Goal: Feedback & Contribution: Contribute content

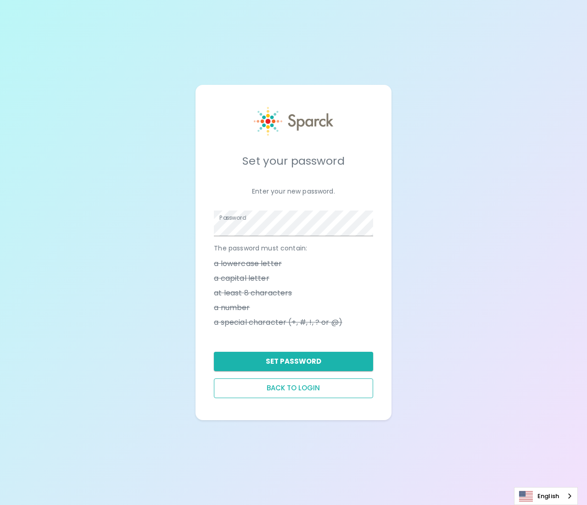
click at [265, 393] on button "Back to login" at bounding box center [293, 388] width 159 height 19
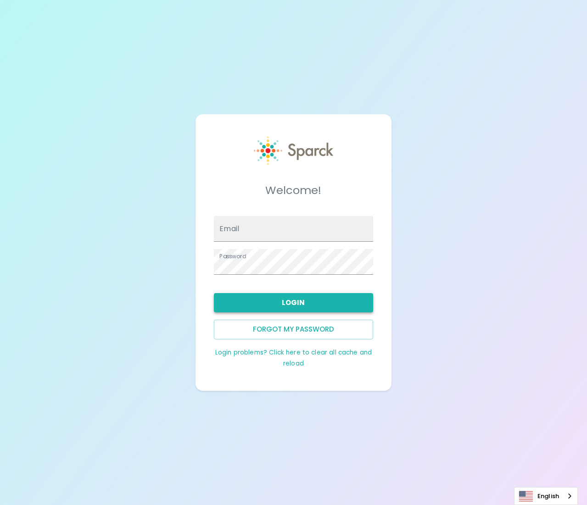
click at [319, 303] on button "Login" at bounding box center [293, 302] width 159 height 19
click at [269, 303] on button "Login" at bounding box center [293, 302] width 159 height 19
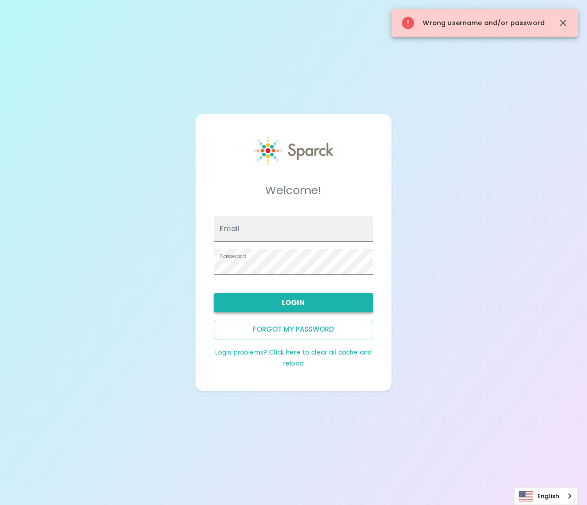
click at [269, 303] on button "Login" at bounding box center [293, 302] width 159 height 19
click at [346, 229] on input "Email" at bounding box center [293, 229] width 159 height 26
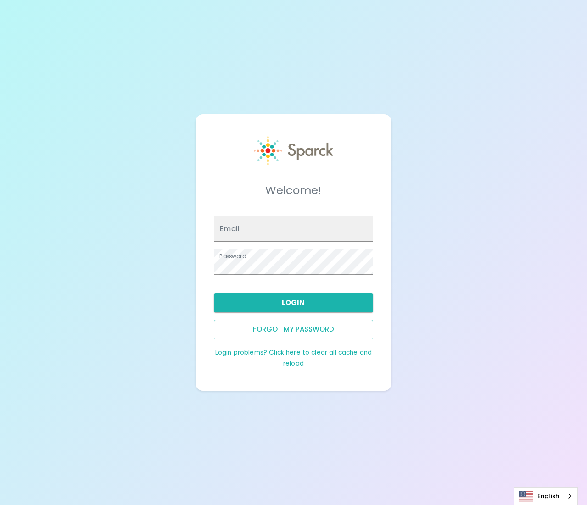
type input "[PERSON_NAME][EMAIL_ADDRESS][DOMAIN_NAME]"
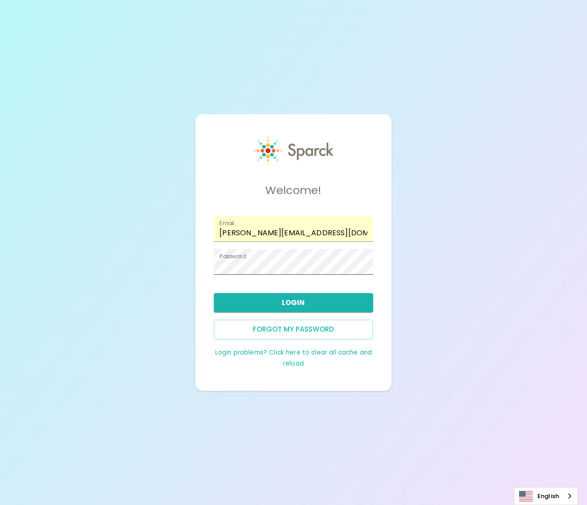
click at [367, 264] on span at bounding box center [367, 261] width 7 height 7
click at [440, 275] on div "Welcome! Email [PERSON_NAME][EMAIL_ADDRESS][DOMAIN_NAME] Password Login Forgot …" at bounding box center [293, 252] width 587 height 505
click at [270, 306] on button "Login" at bounding box center [293, 302] width 159 height 19
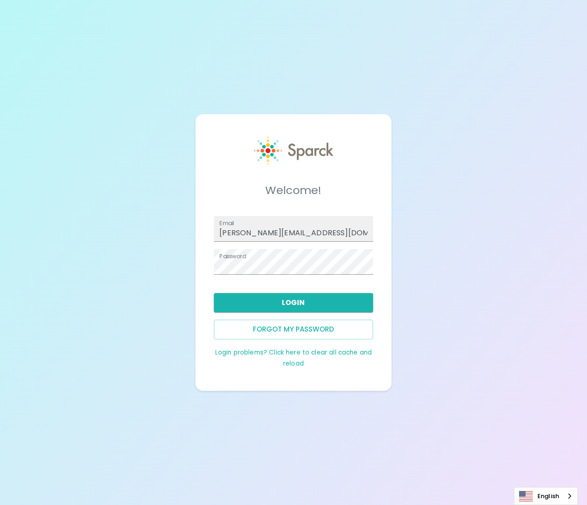
click at [453, 378] on div "Welcome! Email [PERSON_NAME][EMAIL_ADDRESS][DOMAIN_NAME] Password Login Forgot …" at bounding box center [293, 252] width 587 height 505
click at [317, 300] on button "Login" at bounding box center [293, 302] width 159 height 19
click at [368, 261] on span at bounding box center [367, 261] width 7 height 7
click at [368, 262] on span at bounding box center [367, 261] width 7 height 7
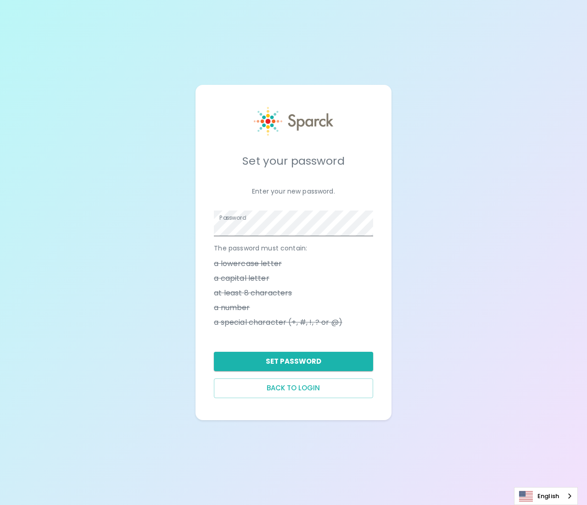
click at [369, 225] on span at bounding box center [367, 223] width 7 height 7
click at [281, 362] on button "Set Password" at bounding box center [293, 361] width 159 height 19
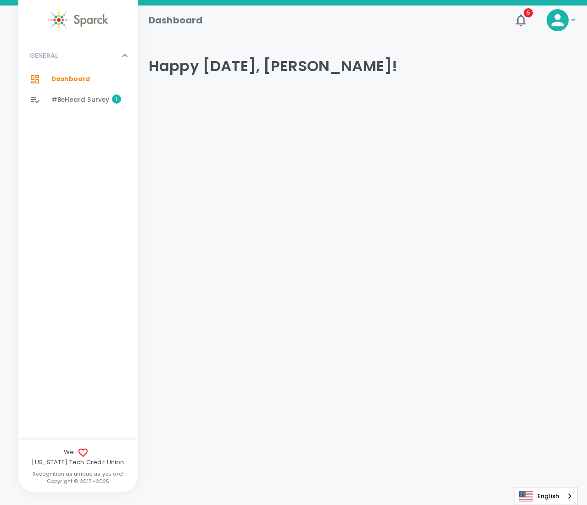
click at [73, 96] on span "#BeHeard Survey" at bounding box center [80, 99] width 58 height 9
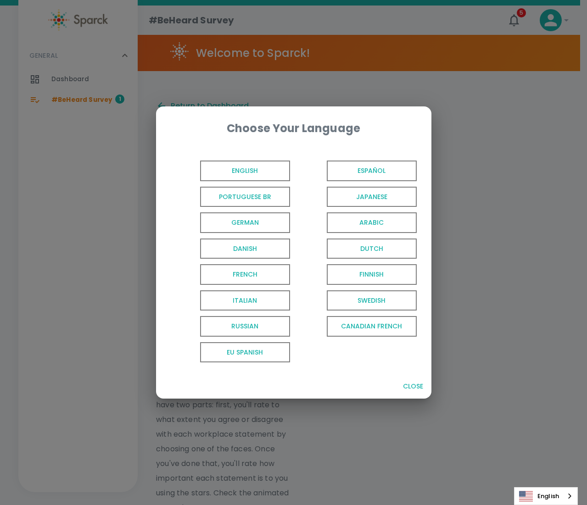
click at [250, 171] on span "English" at bounding box center [245, 171] width 90 height 21
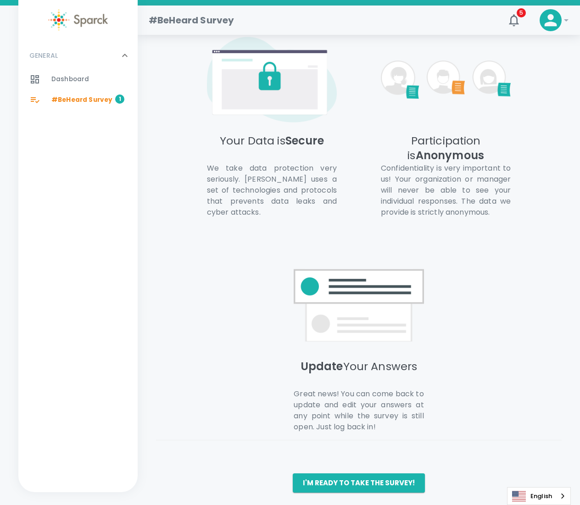
scroll to position [551, 0]
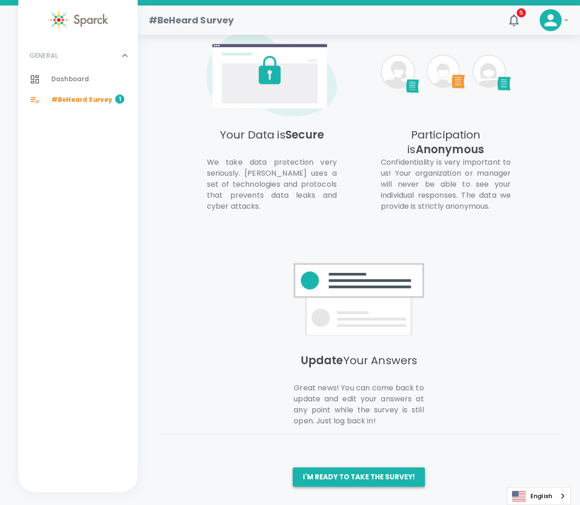
click at [360, 475] on button "I'm ready to take the survey!" at bounding box center [359, 477] width 132 height 19
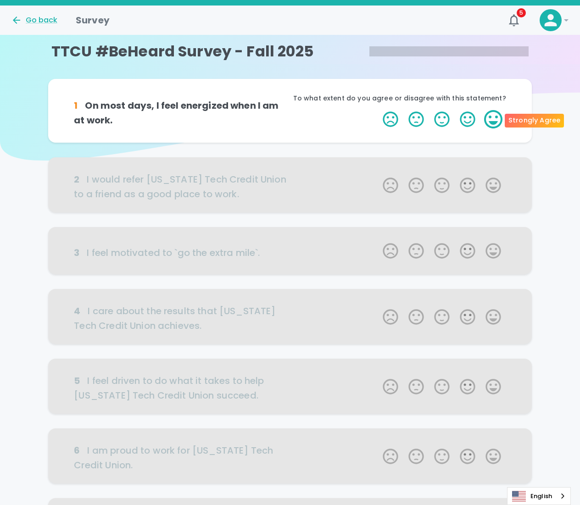
click at [500, 117] on label "5 Stars" at bounding box center [494, 119] width 26 height 18
click at [378, 110] on input "5 Stars" at bounding box center [377, 110] width 0 height 0
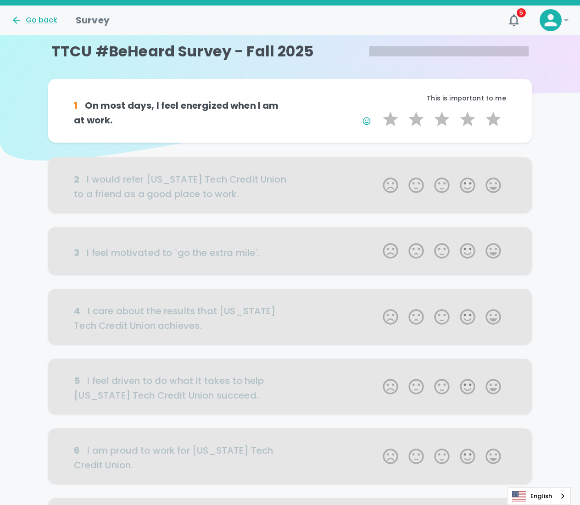
click at [495, 188] on div at bounding box center [289, 184] width 483 height 55
click at [514, 16] on icon "button" at bounding box center [514, 20] width 10 height 12
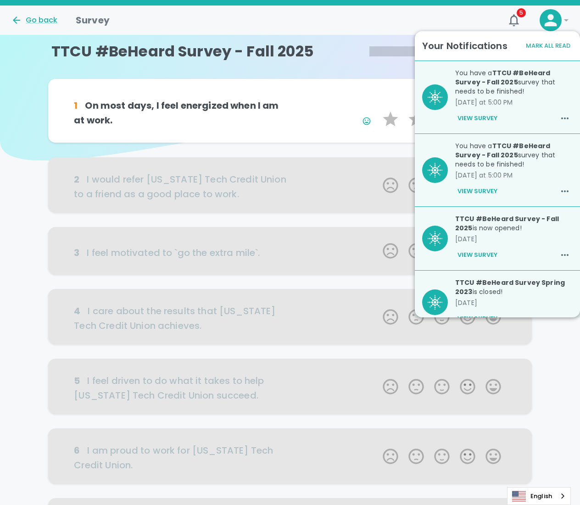
click at [342, 33] on div "Go back Survey 5 !" at bounding box center [290, 20] width 580 height 29
click at [38, 165] on div "1 On most days, I feel energized when I am at work. This is important to me 1 S…" at bounding box center [290, 424] width 580 height 691
click at [100, 192] on div at bounding box center [289, 184] width 483 height 55
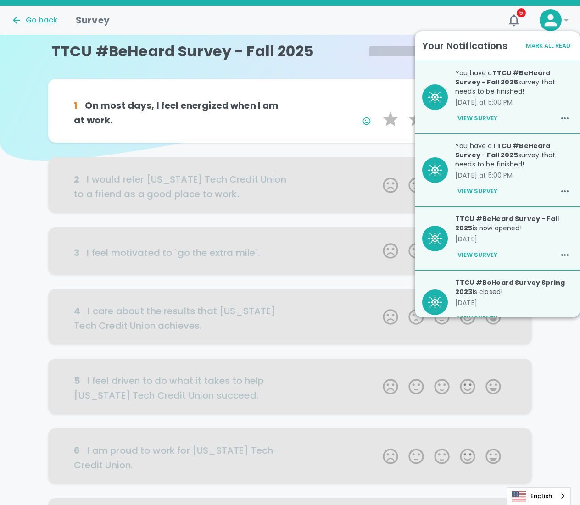
click at [254, 172] on div at bounding box center [289, 184] width 483 height 55
click at [553, 43] on button "Mark All Read" at bounding box center [548, 46] width 49 height 14
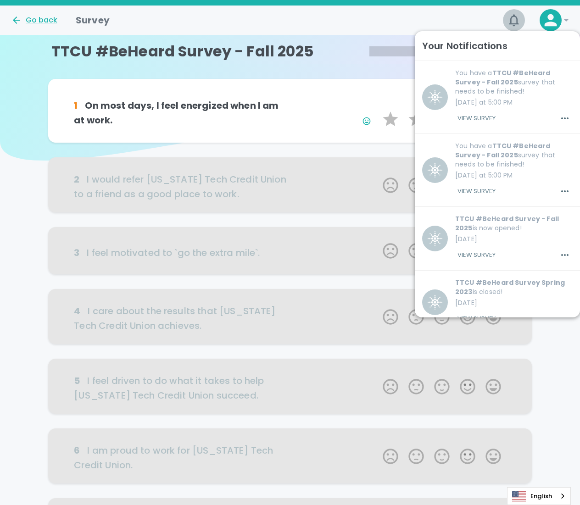
click at [514, 20] on icon "button" at bounding box center [514, 20] width 15 height 15
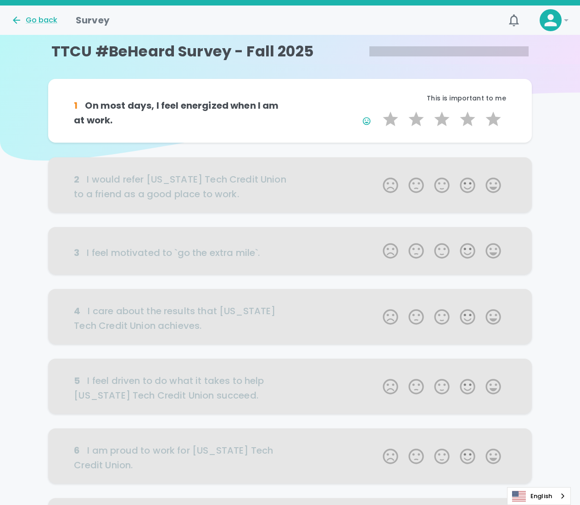
click at [303, 183] on div at bounding box center [289, 184] width 483 height 55
click at [492, 117] on label "5 Stars" at bounding box center [494, 119] width 26 height 18
click at [378, 110] on input "5 Stars" at bounding box center [377, 110] width 0 height 0
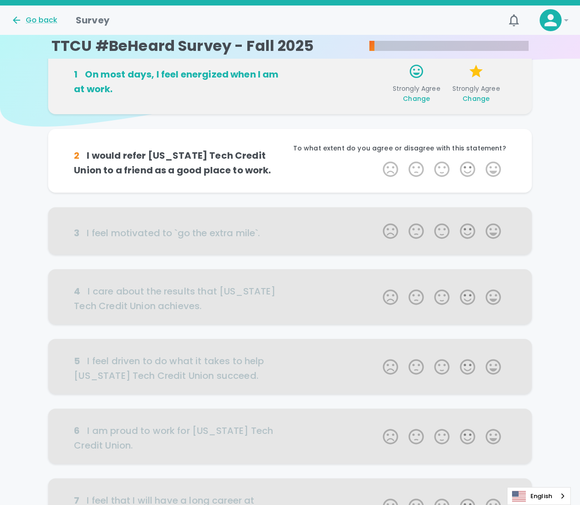
scroll to position [81, 0]
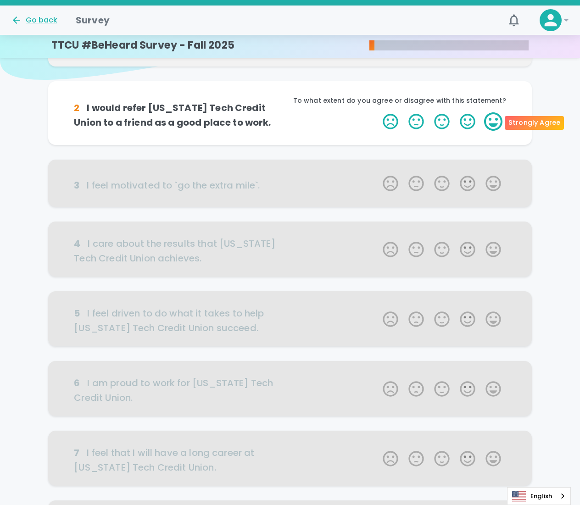
click at [492, 123] on label "5 Stars" at bounding box center [494, 121] width 26 height 18
click at [378, 112] on input "5 Stars" at bounding box center [377, 112] width 0 height 0
click at [492, 121] on label "5 Stars" at bounding box center [494, 121] width 26 height 18
click at [378, 112] on input "5 Stars" at bounding box center [377, 112] width 0 height 0
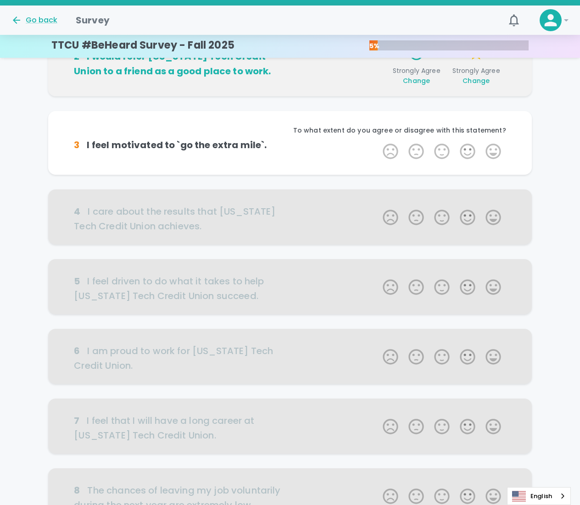
scroll to position [162, 0]
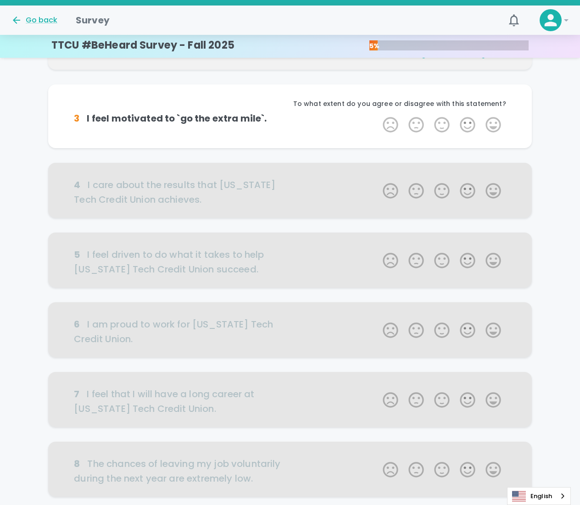
click at [492, 121] on label "5 Stars" at bounding box center [494, 125] width 26 height 18
click at [378, 116] on input "5 Stars" at bounding box center [377, 115] width 0 height 0
click at [492, 121] on label "5 Stars" at bounding box center [494, 125] width 26 height 18
click at [378, 116] on input "5 Stars" at bounding box center [377, 115] width 0 height 0
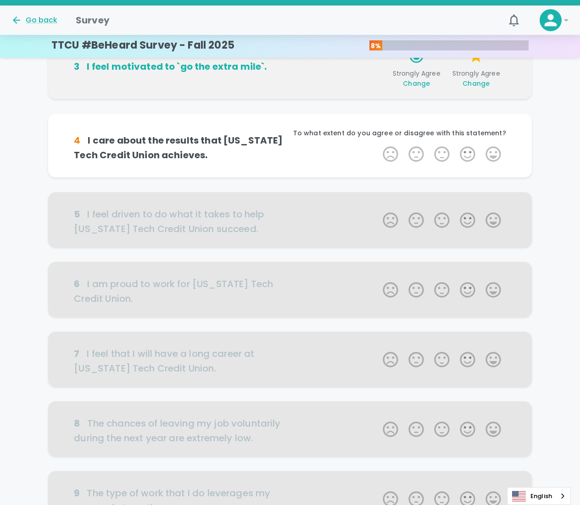
scroll to position [242, 0]
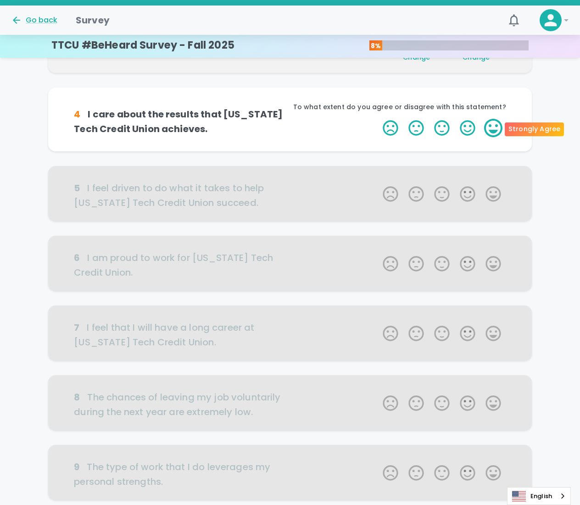
click at [494, 128] on label "5 Stars" at bounding box center [494, 128] width 26 height 18
click at [378, 119] on input "5 Stars" at bounding box center [377, 118] width 0 height 0
click at [494, 128] on label "5 Stars" at bounding box center [494, 128] width 26 height 18
click at [378, 119] on input "5 Stars" at bounding box center [377, 118] width 0 height 0
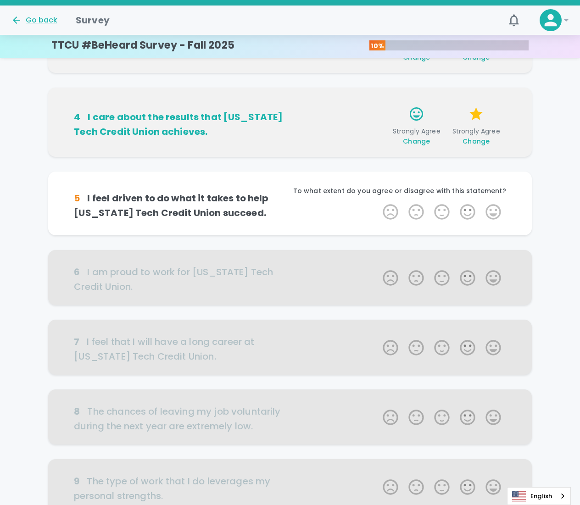
scroll to position [323, 0]
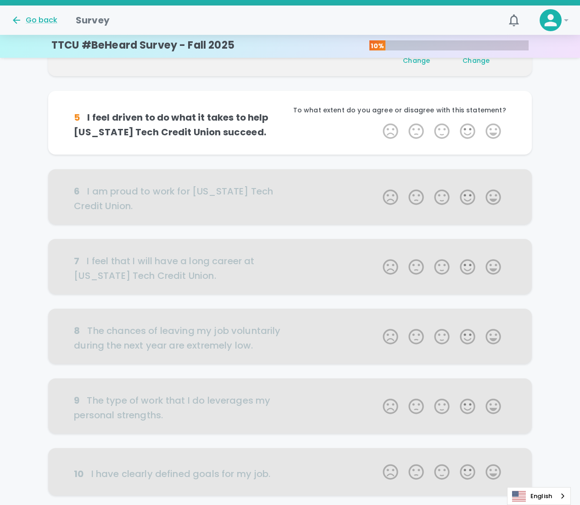
click at [494, 128] on label "5 Stars" at bounding box center [494, 131] width 26 height 18
click at [378, 122] on input "5 Stars" at bounding box center [377, 122] width 0 height 0
click at [494, 128] on label "5 Stars" at bounding box center [494, 131] width 26 height 18
click at [378, 122] on input "5 Stars" at bounding box center [377, 122] width 0 height 0
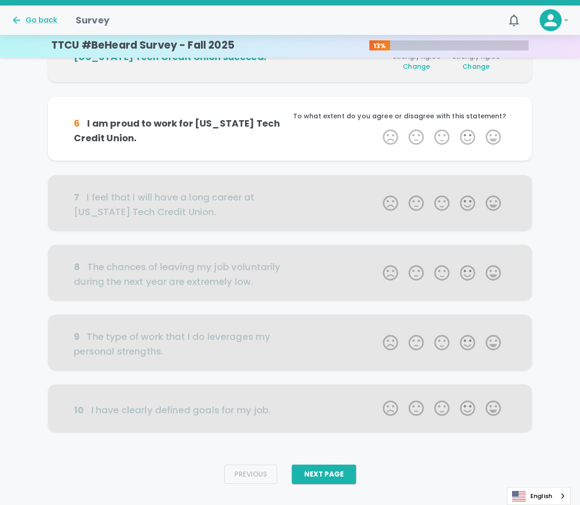
scroll to position [402, 0]
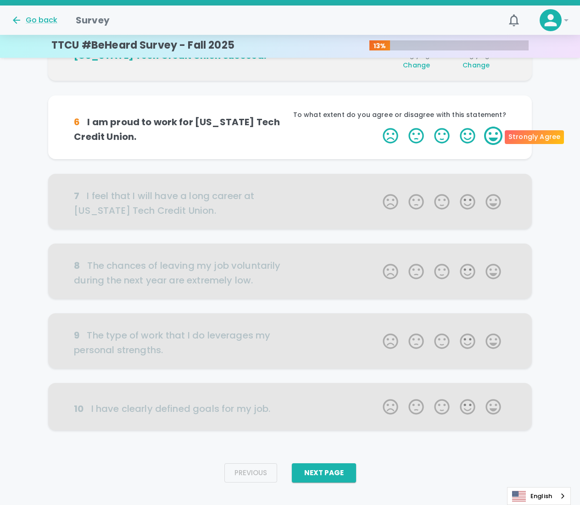
click at [495, 133] on label "5 Stars" at bounding box center [494, 136] width 26 height 18
click at [378, 127] on input "5 Stars" at bounding box center [377, 126] width 0 height 0
click at [495, 133] on label "5 Stars" at bounding box center [494, 136] width 26 height 18
click at [378, 127] on input "5 Stars" at bounding box center [377, 126] width 0 height 0
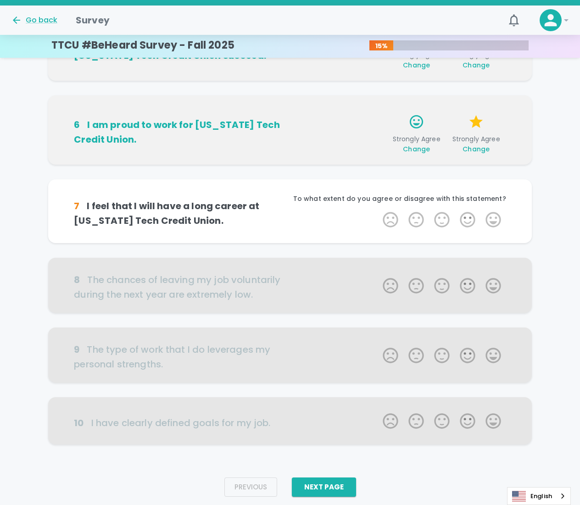
scroll to position [417, 0]
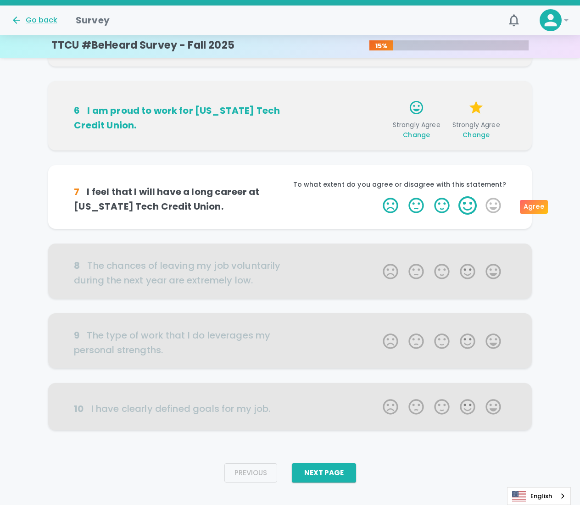
click at [463, 204] on label "4 Stars" at bounding box center [468, 205] width 26 height 18
click at [378, 196] on input "4 Stars" at bounding box center [377, 196] width 0 height 0
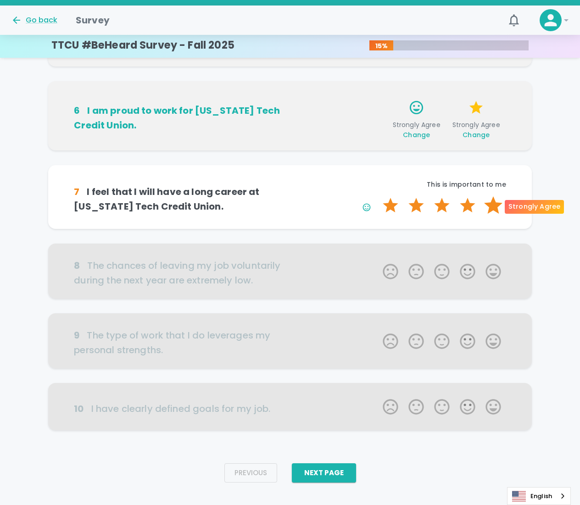
click at [488, 202] on label "5 Stars" at bounding box center [494, 205] width 26 height 18
click at [378, 196] on input "5 Stars" at bounding box center [377, 196] width 0 height 0
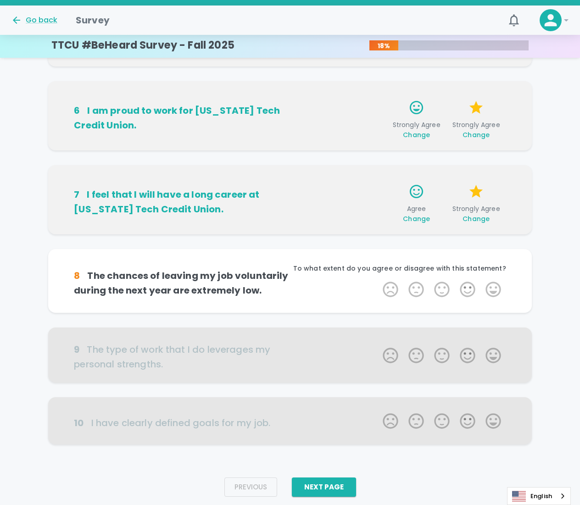
scroll to position [431, 0]
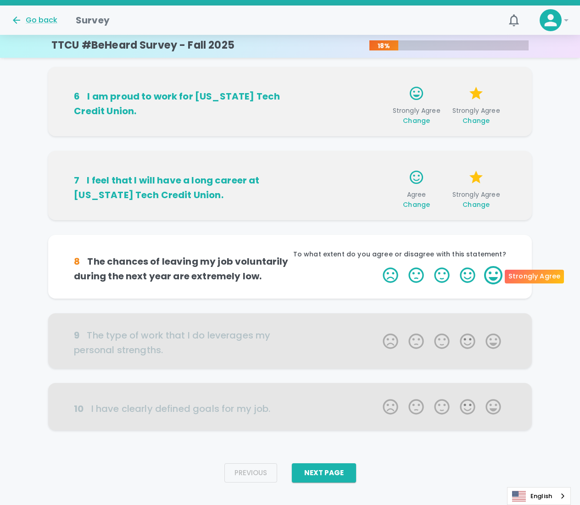
click at [494, 272] on label "5 Stars" at bounding box center [494, 275] width 26 height 18
click at [378, 266] on input "5 Stars" at bounding box center [377, 266] width 0 height 0
click at [494, 272] on label "5 Stars" at bounding box center [494, 275] width 26 height 18
click at [378, 266] on input "5 Stars" at bounding box center [377, 266] width 0 height 0
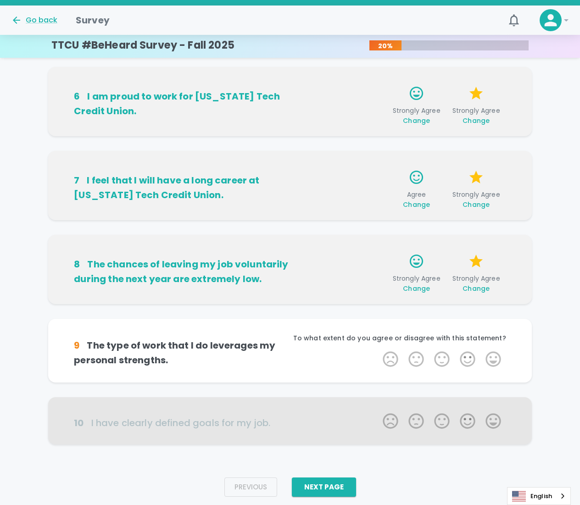
scroll to position [445, 0]
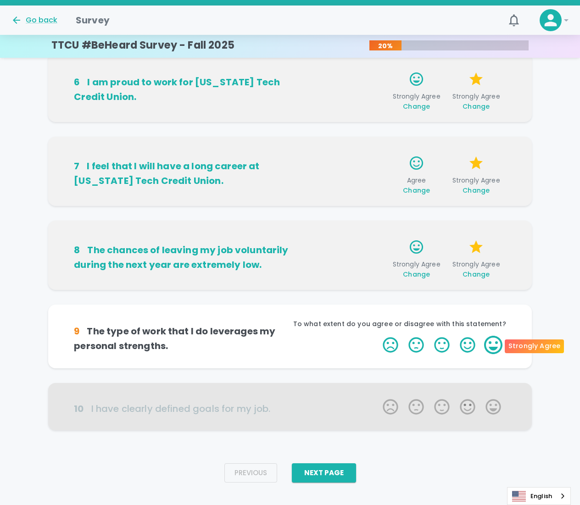
click at [499, 343] on label "5 Stars" at bounding box center [494, 345] width 26 height 18
click at [378, 336] on input "5 Stars" at bounding box center [377, 335] width 0 height 0
click at [499, 343] on label "5 Stars" at bounding box center [494, 345] width 26 height 18
click at [378, 336] on input "5 Stars" at bounding box center [377, 335] width 0 height 0
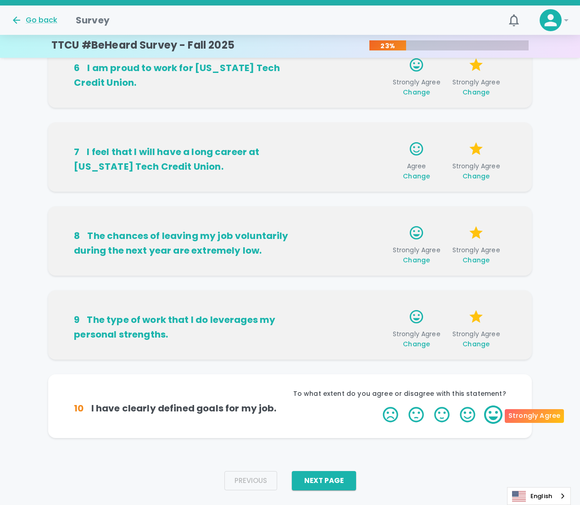
click at [492, 410] on label "5 Stars" at bounding box center [494, 415] width 26 height 18
click at [378, 406] on input "5 Stars" at bounding box center [377, 405] width 0 height 0
click at [492, 410] on label "5 Stars" at bounding box center [494, 415] width 26 height 18
click at [378, 406] on input "5 Stars" at bounding box center [377, 405] width 0 height 0
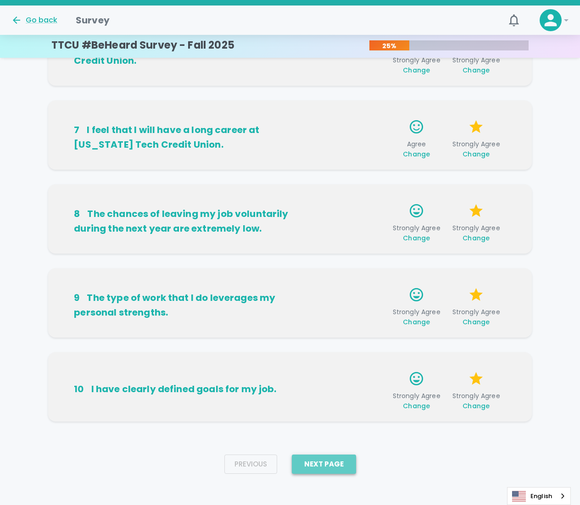
click at [336, 464] on button "Next Page" at bounding box center [324, 464] width 64 height 19
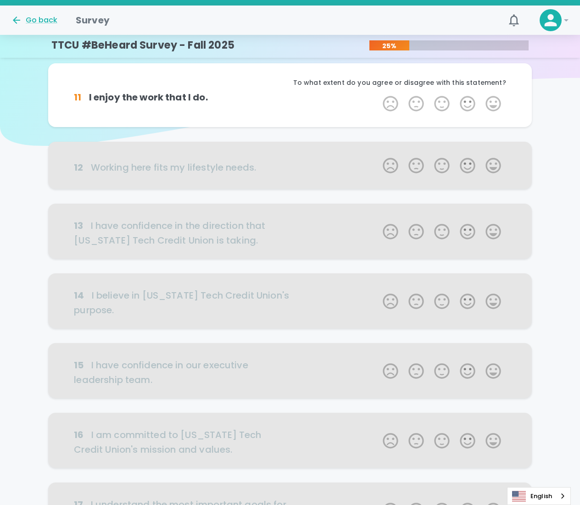
scroll to position [0, 0]
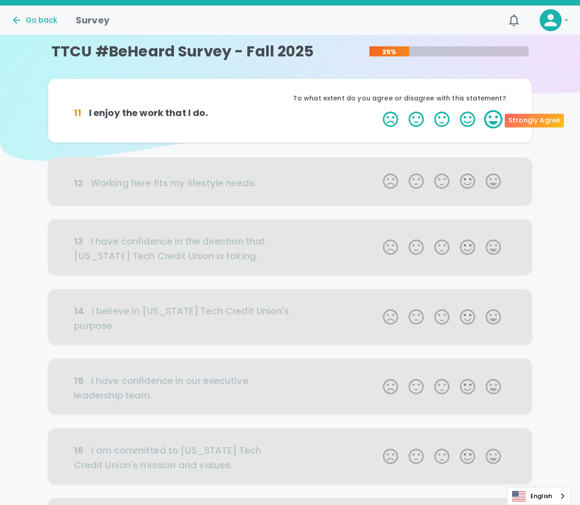
click at [490, 118] on label "5 Stars" at bounding box center [494, 119] width 26 height 18
click at [378, 110] on input "5 Stars" at bounding box center [377, 110] width 0 height 0
click at [490, 118] on label "5 Stars" at bounding box center [494, 119] width 26 height 18
click at [378, 110] on input "5 Stars" at bounding box center [377, 110] width 0 height 0
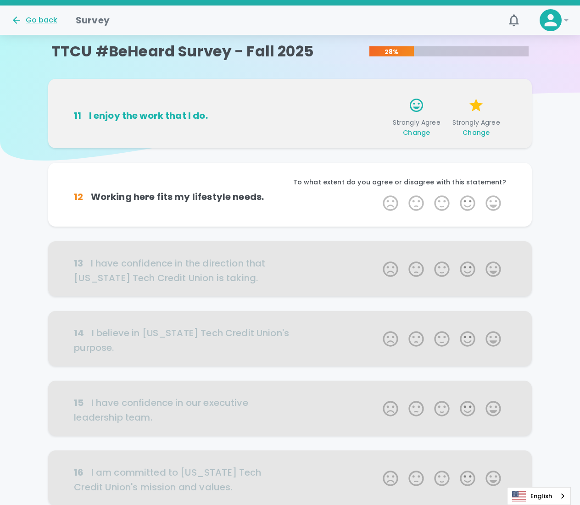
scroll to position [81, 0]
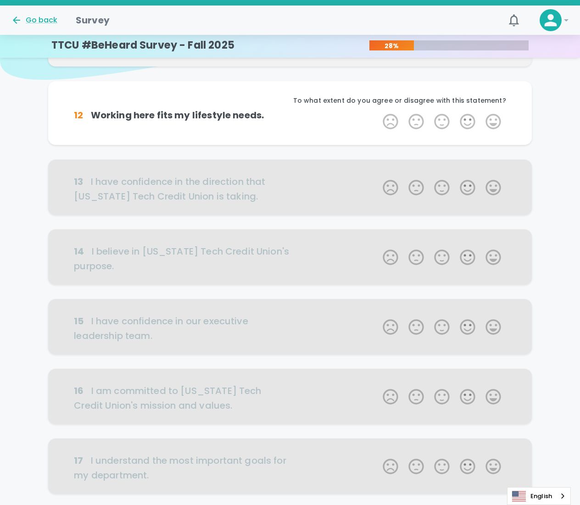
click at [490, 118] on label "5 Stars" at bounding box center [494, 121] width 26 height 18
click at [378, 112] on input "5 Stars" at bounding box center [377, 112] width 0 height 0
click at [490, 118] on label "5 Stars" at bounding box center [494, 121] width 26 height 18
click at [378, 112] on input "5 Stars" at bounding box center [377, 112] width 0 height 0
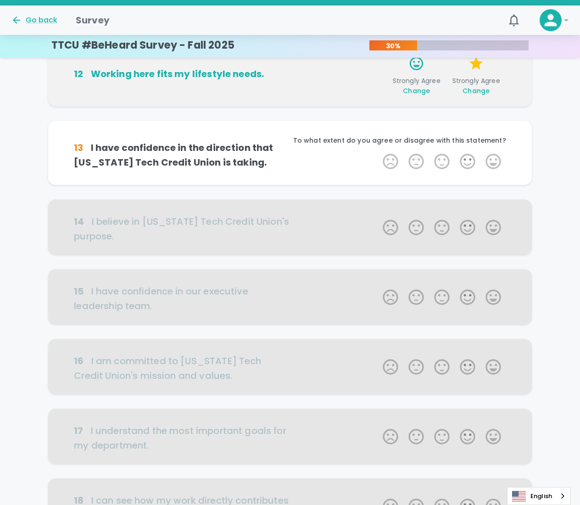
scroll to position [162, 0]
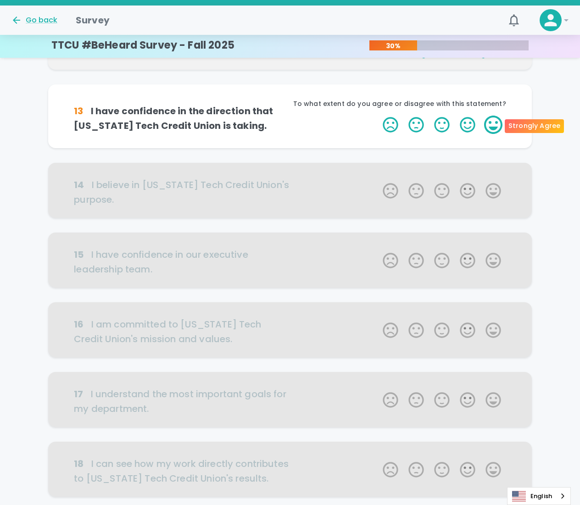
click at [494, 127] on label "5 Stars" at bounding box center [494, 125] width 26 height 18
click at [378, 116] on input "5 Stars" at bounding box center [377, 115] width 0 height 0
click at [494, 127] on label "5 Stars" at bounding box center [494, 125] width 26 height 18
click at [378, 116] on input "5 Stars" at bounding box center [377, 115] width 0 height 0
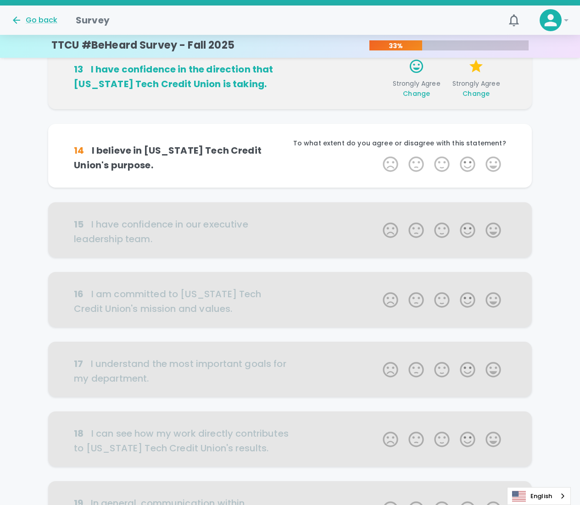
scroll to position [242, 0]
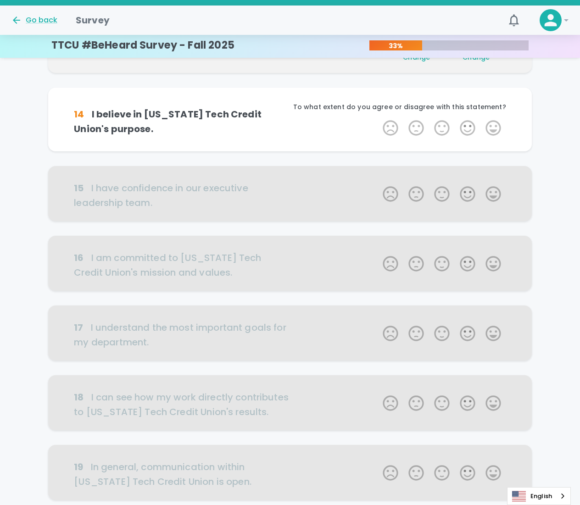
click at [494, 127] on label "5 Stars" at bounding box center [494, 128] width 26 height 18
click at [378, 119] on input "5 Stars" at bounding box center [377, 118] width 0 height 0
click at [494, 127] on label "5 Stars" at bounding box center [494, 128] width 26 height 18
click at [378, 119] on input "5 Stars" at bounding box center [377, 118] width 0 height 0
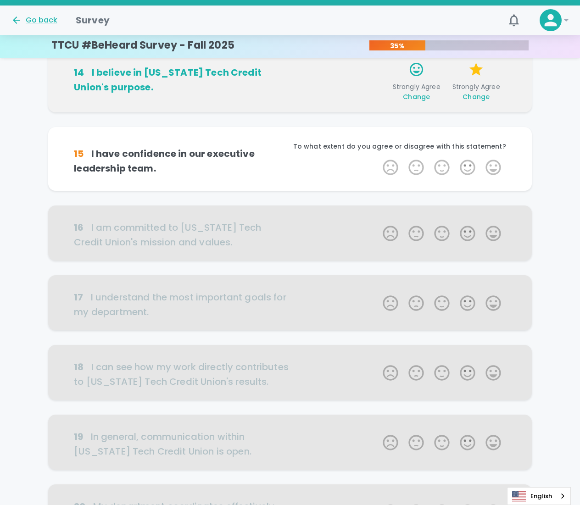
scroll to position [323, 0]
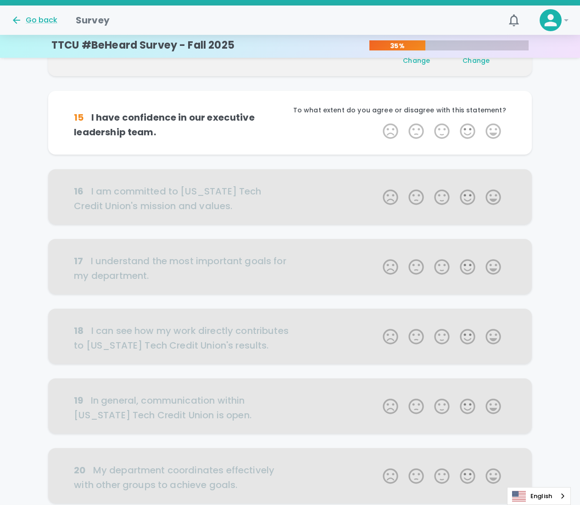
click at [494, 127] on label "5 Stars" at bounding box center [494, 131] width 26 height 18
click at [378, 122] on input "5 Stars" at bounding box center [377, 122] width 0 height 0
click at [494, 127] on label "5 Stars" at bounding box center [494, 131] width 26 height 18
click at [378, 122] on input "5 Stars" at bounding box center [377, 122] width 0 height 0
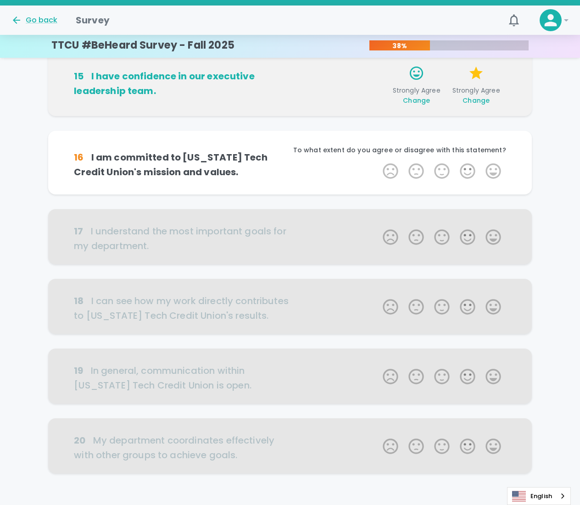
scroll to position [404, 0]
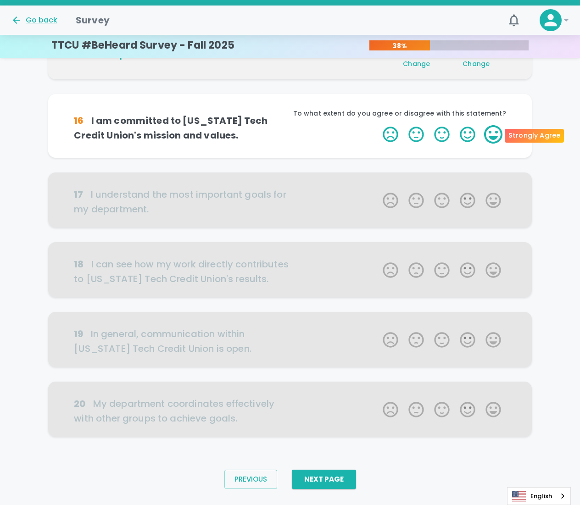
click at [494, 130] on label "5 Stars" at bounding box center [494, 134] width 26 height 18
click at [378, 125] on input "5 Stars" at bounding box center [377, 125] width 0 height 0
click at [494, 130] on label "5 Stars" at bounding box center [494, 134] width 26 height 18
click at [378, 125] on input "5 Stars" at bounding box center [377, 125] width 0 height 0
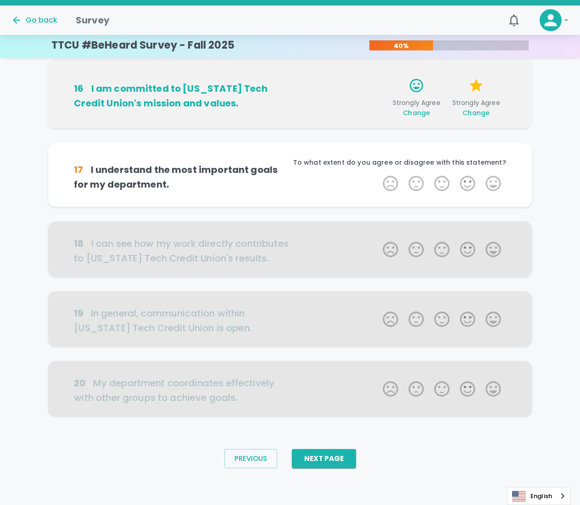
scroll to position [439, 0]
click at [490, 180] on label "5 Stars" at bounding box center [494, 183] width 26 height 18
click at [378, 174] on input "5 Stars" at bounding box center [377, 174] width 0 height 0
click at [490, 180] on label "5 Stars" at bounding box center [494, 183] width 26 height 18
click at [378, 174] on input "5 Stars" at bounding box center [377, 174] width 0 height 0
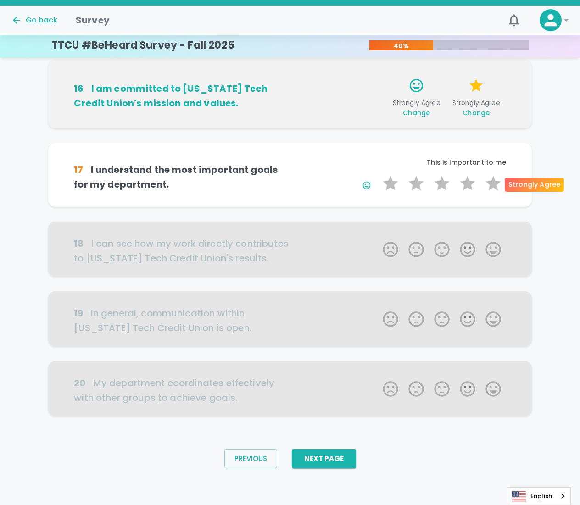
scroll to position [453, 0]
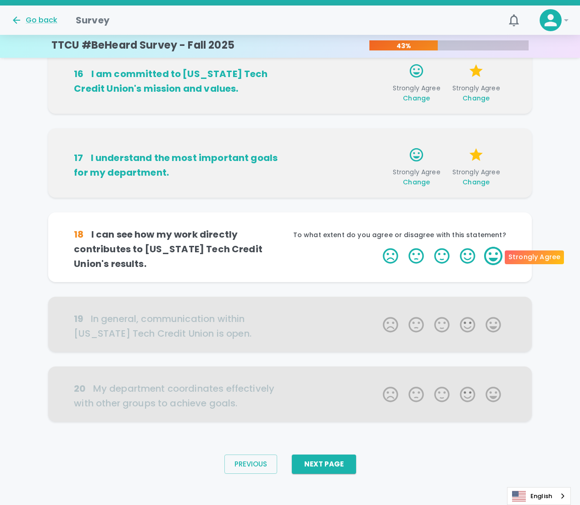
click at [500, 251] on label "5 Stars" at bounding box center [494, 256] width 26 height 18
click at [378, 247] on input "5 Stars" at bounding box center [377, 246] width 0 height 0
click at [498, 255] on label "5 Stars" at bounding box center [494, 256] width 26 height 18
click at [378, 247] on input "5 Stars" at bounding box center [377, 246] width 0 height 0
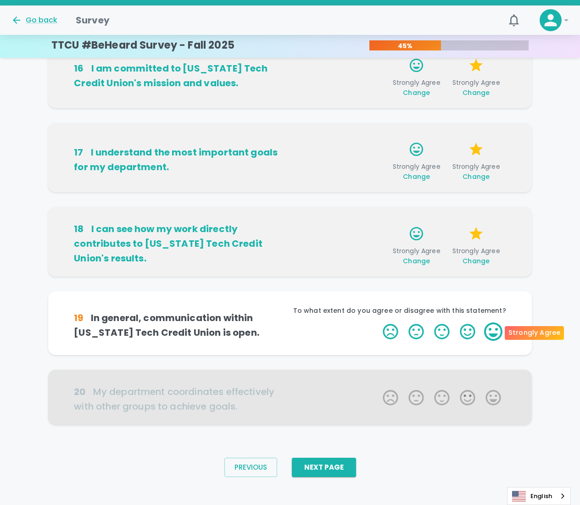
click at [497, 330] on label "5 Stars" at bounding box center [494, 332] width 26 height 18
click at [378, 323] on input "5 Stars" at bounding box center [377, 322] width 0 height 0
click at [497, 330] on label "5 Stars" at bounding box center [494, 332] width 26 height 18
click at [378, 323] on input "5 Stars" at bounding box center [377, 322] width 0 height 0
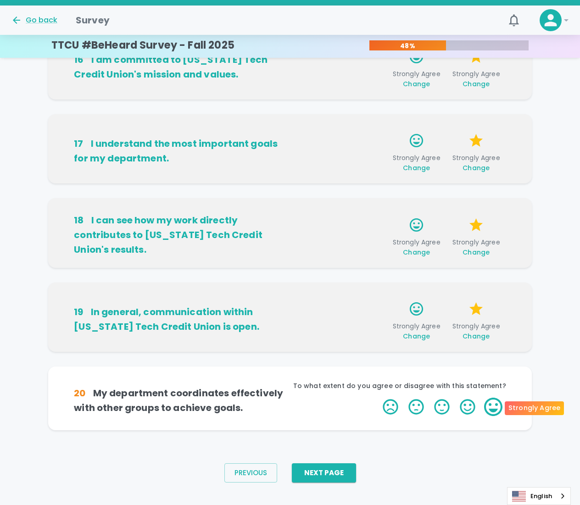
click at [497, 406] on label "5 Stars" at bounding box center [494, 407] width 26 height 18
click at [378, 398] on input "5 Stars" at bounding box center [377, 397] width 0 height 0
click at [497, 406] on label "5 Stars" at bounding box center [494, 407] width 26 height 18
click at [378, 398] on input "5 Stars" at bounding box center [377, 397] width 0 height 0
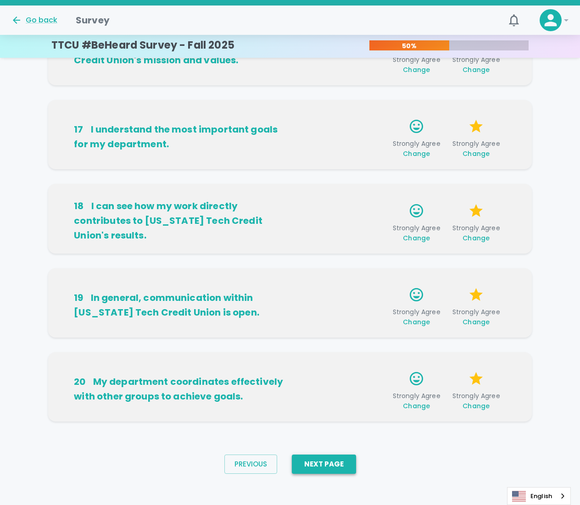
click at [342, 462] on button "Next Page" at bounding box center [324, 464] width 64 height 19
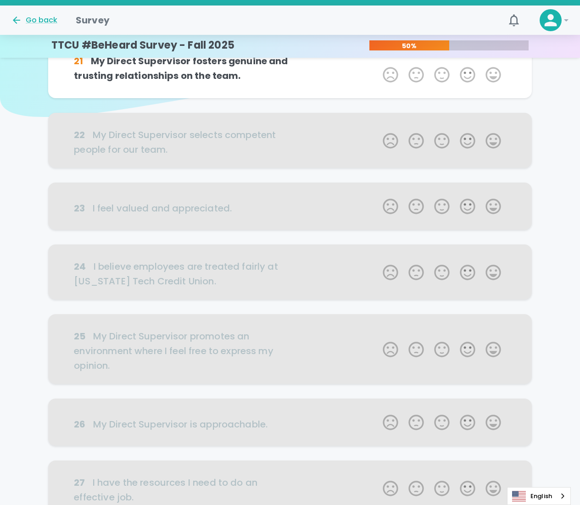
scroll to position [0, 0]
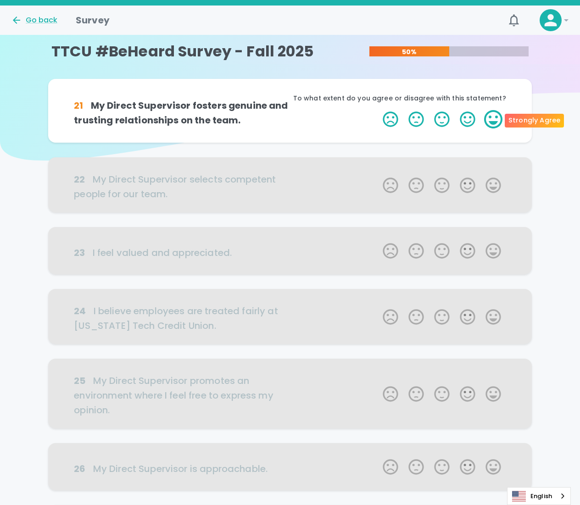
click at [493, 120] on label "5 Stars" at bounding box center [494, 119] width 26 height 18
click at [378, 110] on input "5 Stars" at bounding box center [377, 110] width 0 height 0
click at [493, 120] on label "5 Stars" at bounding box center [494, 119] width 26 height 18
click at [378, 110] on input "5 Stars" at bounding box center [377, 110] width 0 height 0
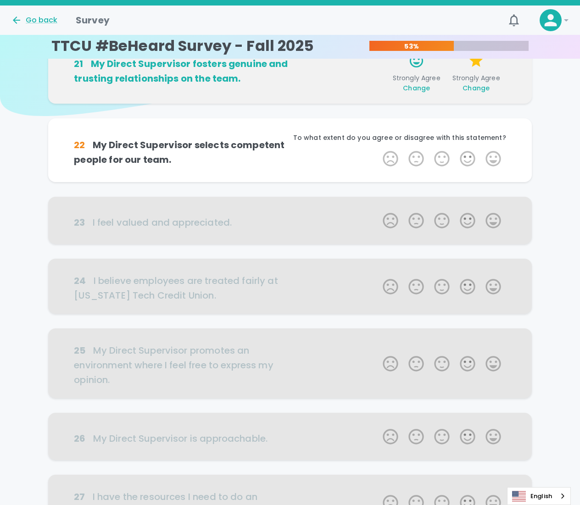
scroll to position [81, 0]
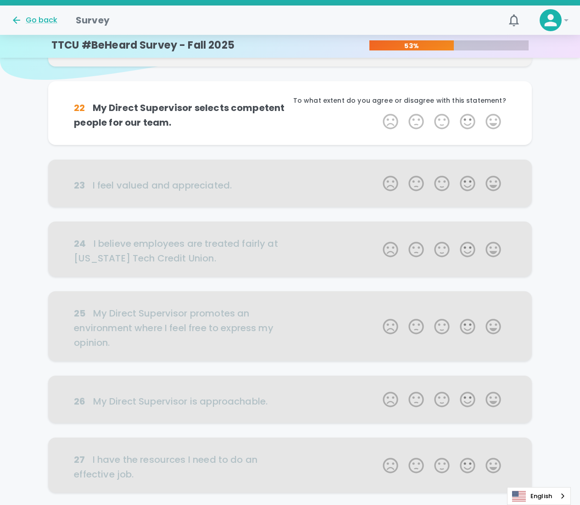
click at [493, 120] on label "5 Stars" at bounding box center [494, 121] width 26 height 18
click at [378, 112] on input "5 Stars" at bounding box center [377, 112] width 0 height 0
click at [493, 120] on label "5 Stars" at bounding box center [494, 121] width 26 height 18
click at [378, 112] on input "5 Stars" at bounding box center [377, 112] width 0 height 0
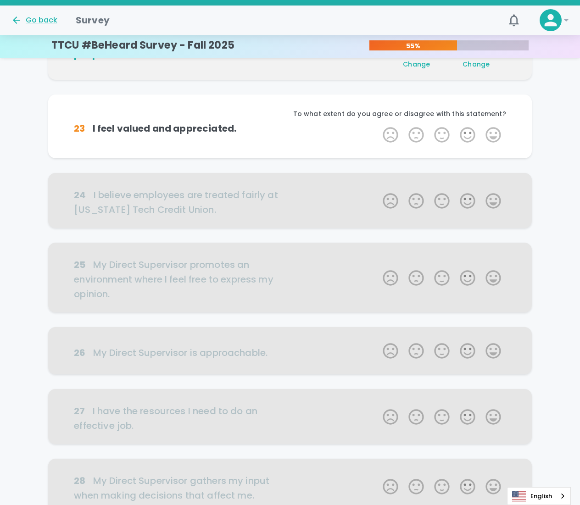
scroll to position [162, 0]
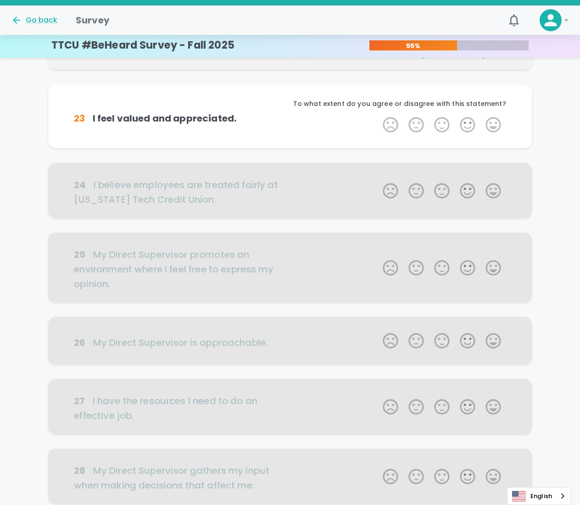
click at [493, 120] on label "5 Stars" at bounding box center [494, 125] width 26 height 18
click at [378, 116] on input "5 Stars" at bounding box center [377, 115] width 0 height 0
click at [493, 120] on label "5 Stars" at bounding box center [494, 125] width 26 height 18
click at [378, 116] on input "5 Stars" at bounding box center [377, 115] width 0 height 0
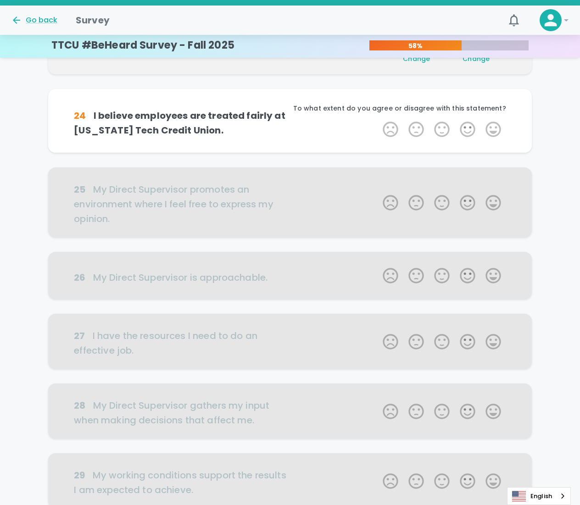
scroll to position [242, 0]
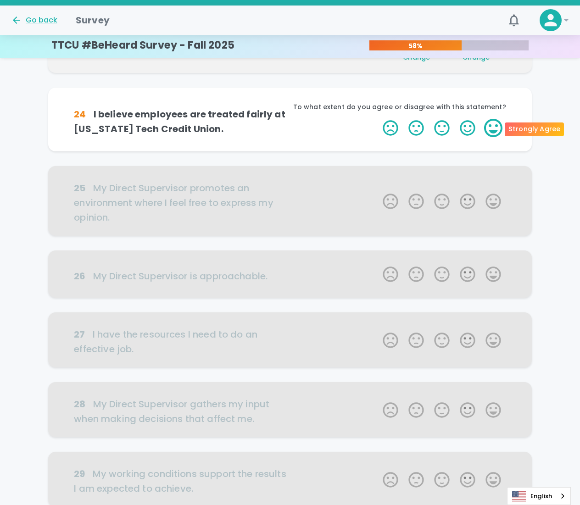
click at [495, 126] on label "5 Stars" at bounding box center [494, 128] width 26 height 18
click at [378, 119] on input "5 Stars" at bounding box center [377, 118] width 0 height 0
click at [495, 126] on label "5 Stars" at bounding box center [494, 128] width 26 height 18
click at [378, 119] on input "5 Stars" at bounding box center [377, 118] width 0 height 0
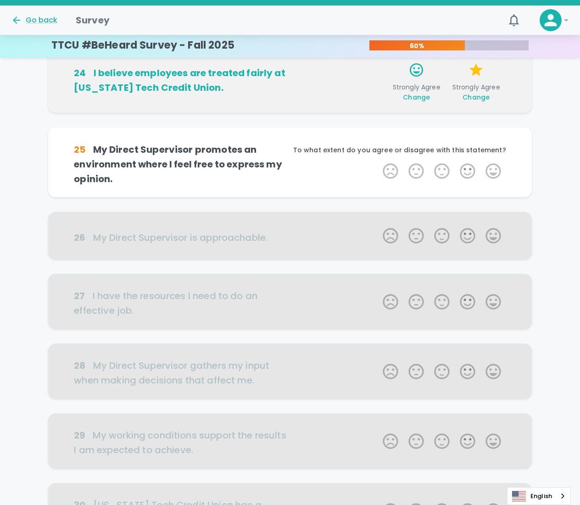
scroll to position [323, 0]
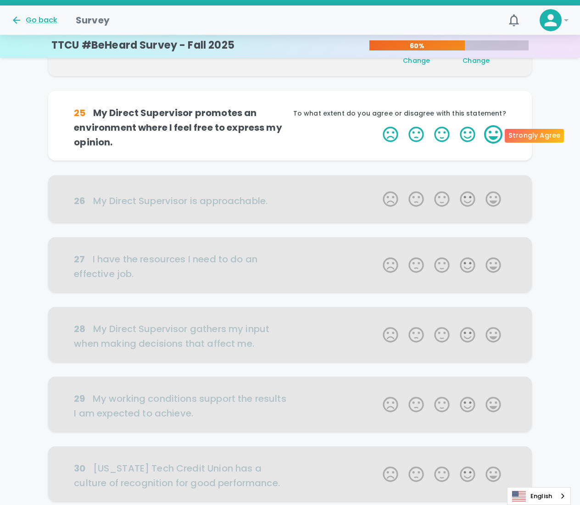
click at [497, 134] on label "5 Stars" at bounding box center [494, 134] width 26 height 18
click at [378, 125] on input "5 Stars" at bounding box center [377, 125] width 0 height 0
click at [497, 134] on label "5 Stars" at bounding box center [494, 134] width 26 height 18
click at [378, 125] on input "5 Stars" at bounding box center [377, 125] width 0 height 0
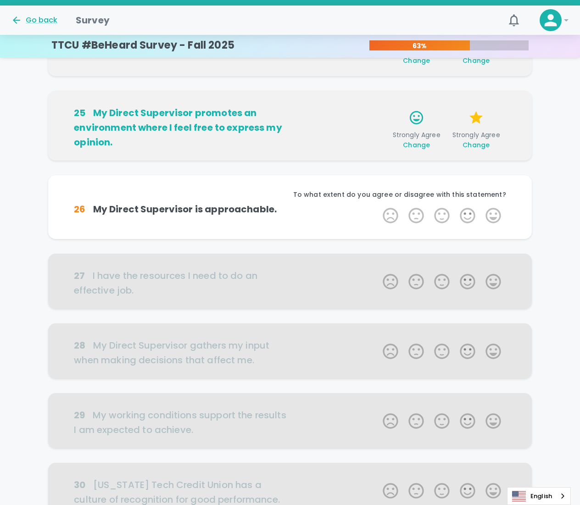
scroll to position [404, 0]
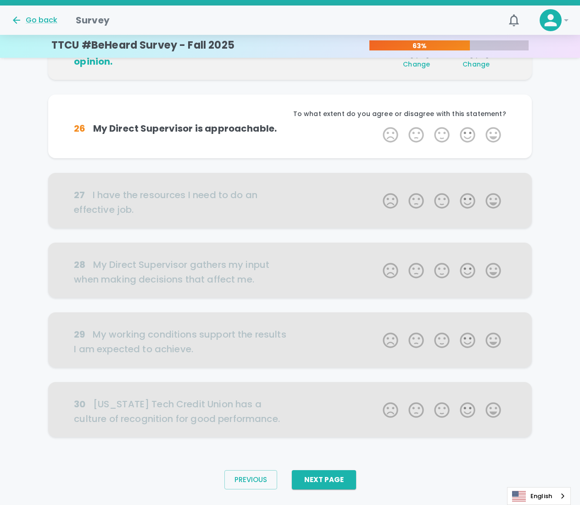
click at [497, 134] on label "5 Stars" at bounding box center [494, 135] width 26 height 18
click at [378, 126] on input "5 Stars" at bounding box center [377, 125] width 0 height 0
click at [497, 134] on label "5 Stars" at bounding box center [494, 135] width 26 height 18
click at [378, 126] on input "5 Stars" at bounding box center [377, 125] width 0 height 0
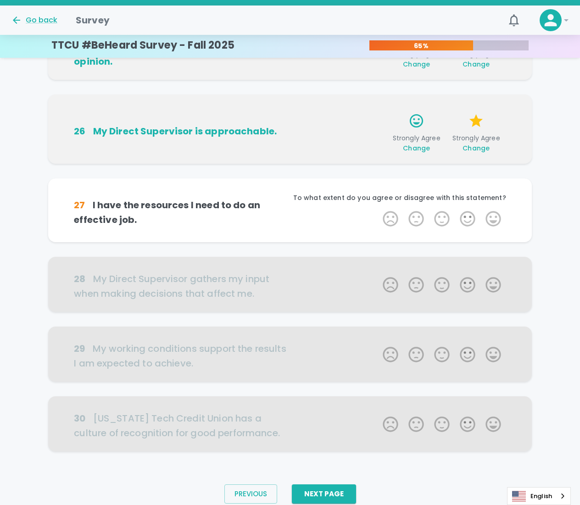
scroll to position [425, 0]
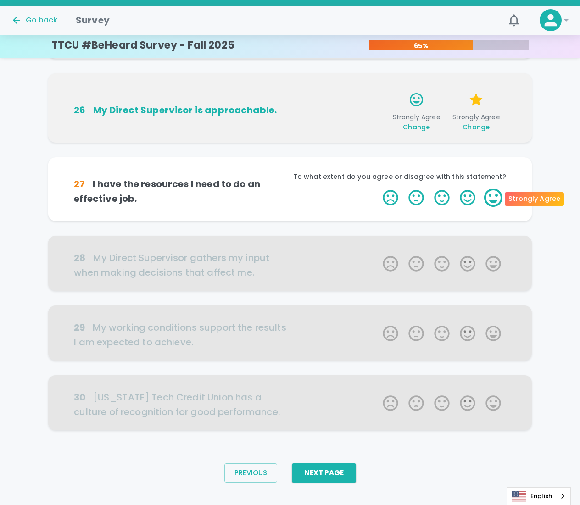
click at [491, 190] on label "5 Stars" at bounding box center [494, 198] width 26 height 18
click at [378, 189] on input "5 Stars" at bounding box center [377, 188] width 0 height 0
click at [491, 190] on label "5 Stars" at bounding box center [494, 198] width 26 height 18
click at [378, 189] on input "5 Stars" at bounding box center [377, 188] width 0 height 0
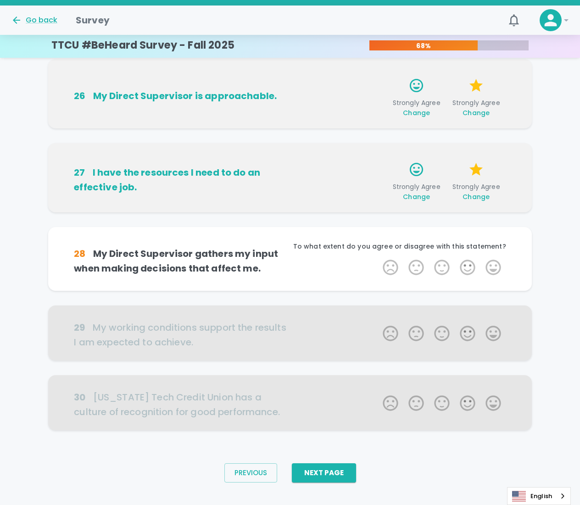
click at [560, 150] on div "21 My Direct Supervisor fosters genuine and trusting relationships on the team.…" at bounding box center [290, 42] width 580 height 806
click at [494, 266] on label "5 Stars" at bounding box center [494, 267] width 26 height 18
click at [378, 258] on input "5 Stars" at bounding box center [377, 258] width 0 height 0
click at [494, 266] on label "5 Stars" at bounding box center [494, 267] width 26 height 18
click at [378, 258] on input "5 Stars" at bounding box center [377, 258] width 0 height 0
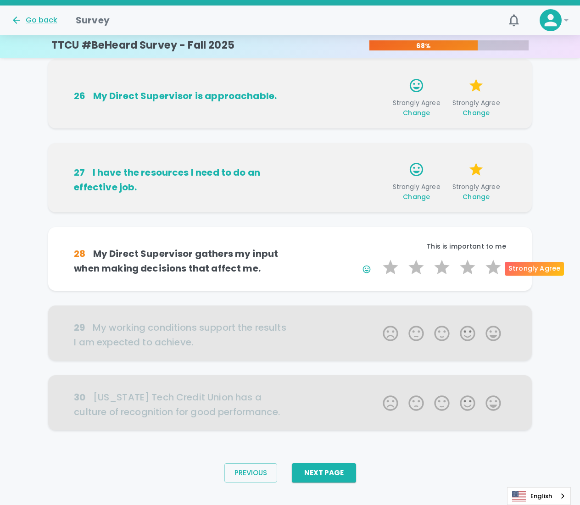
scroll to position [453, 0]
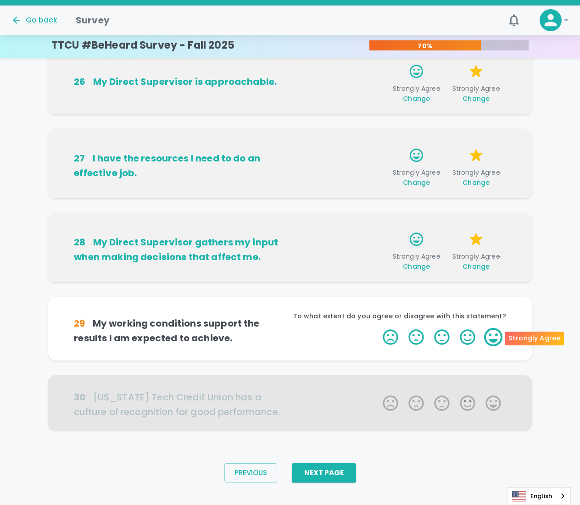
click at [494, 333] on label "5 Stars" at bounding box center [494, 337] width 26 height 18
click at [378, 328] on input "5 Stars" at bounding box center [377, 328] width 0 height 0
click at [494, 333] on label "5 Stars" at bounding box center [494, 337] width 26 height 18
click at [378, 328] on input "5 Stars" at bounding box center [377, 328] width 0 height 0
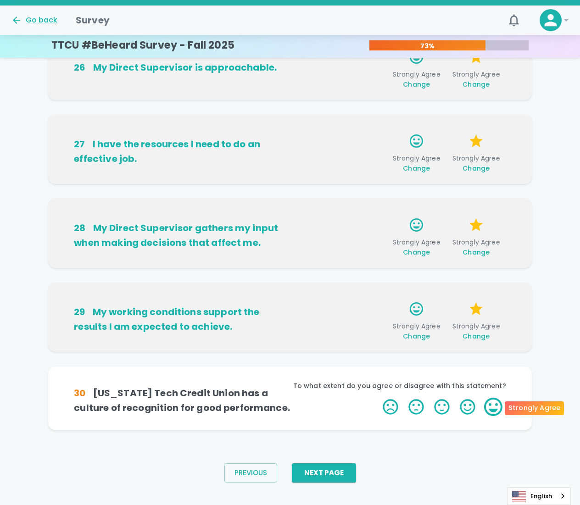
click at [497, 402] on label "5 Stars" at bounding box center [494, 407] width 26 height 18
click at [378, 398] on input "5 Stars" at bounding box center [377, 397] width 0 height 0
click at [497, 402] on label "5 Stars" at bounding box center [494, 407] width 26 height 18
click at [378, 398] on input "5 Stars" at bounding box center [377, 397] width 0 height 0
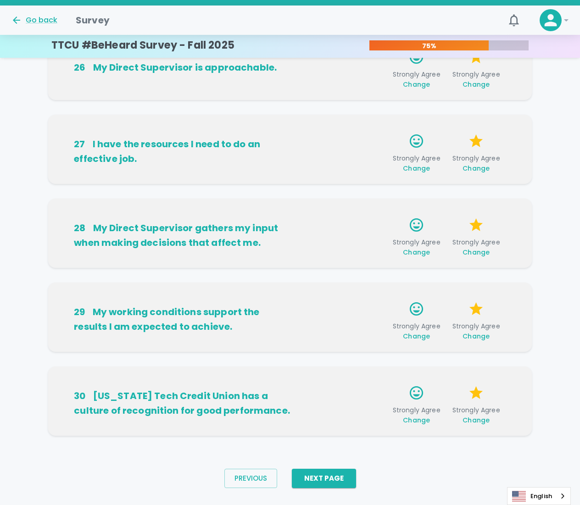
scroll to position [482, 0]
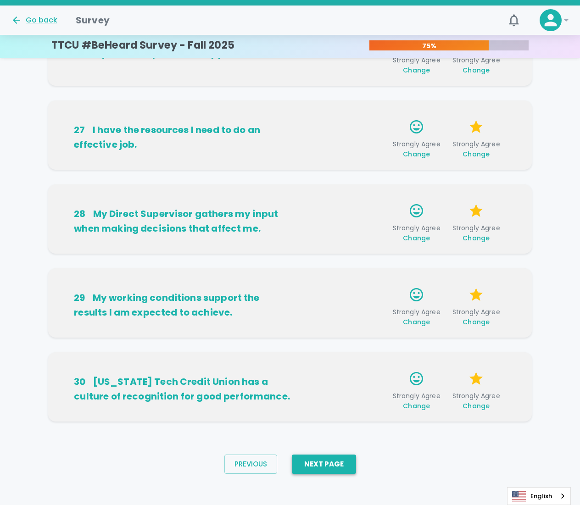
click at [322, 467] on button "Next Page" at bounding box center [324, 464] width 64 height 19
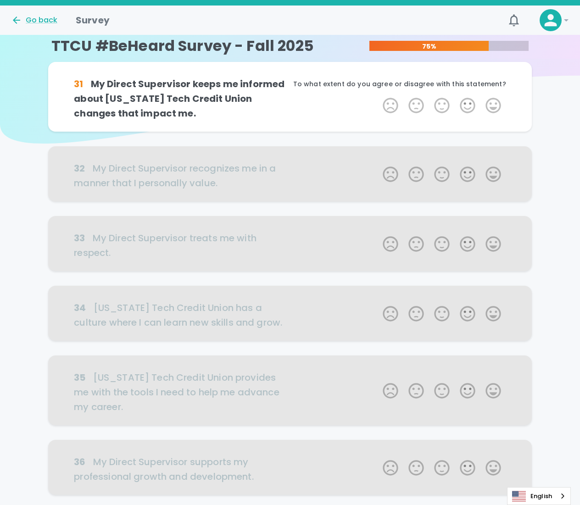
scroll to position [0, 0]
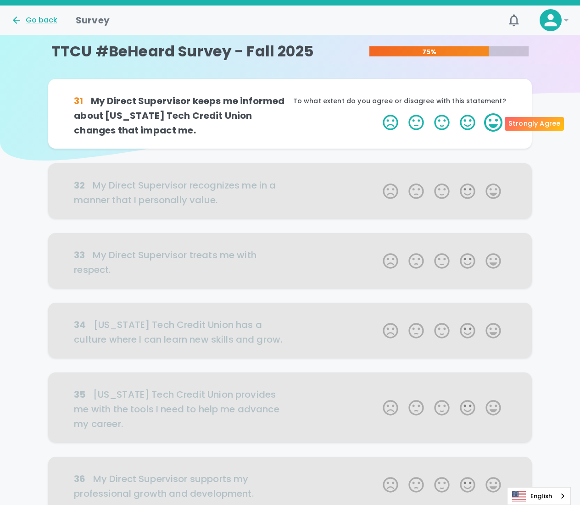
click at [497, 119] on label "5 Stars" at bounding box center [494, 122] width 26 height 18
click at [378, 113] on input "5 Stars" at bounding box center [377, 113] width 0 height 0
click at [497, 119] on label "5 Stars" at bounding box center [494, 122] width 26 height 18
click at [378, 113] on input "5 Stars" at bounding box center [377, 113] width 0 height 0
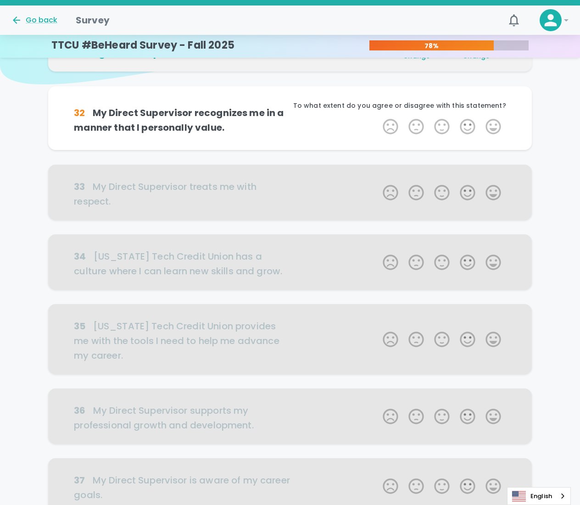
scroll to position [81, 0]
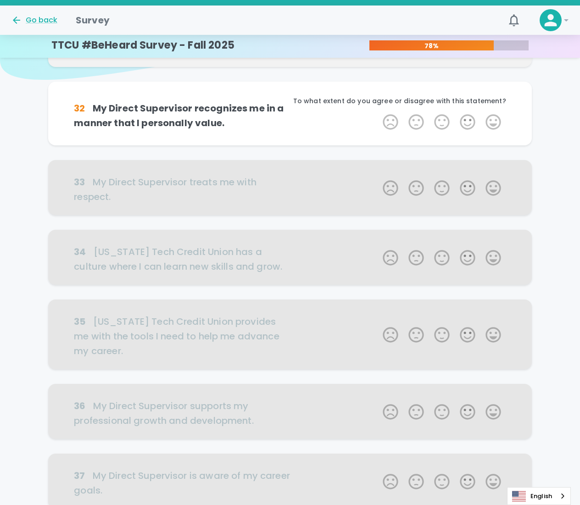
click at [497, 119] on label "5 Stars" at bounding box center [494, 122] width 26 height 18
click at [378, 113] on input "5 Stars" at bounding box center [377, 112] width 0 height 0
click at [497, 119] on label "5 Stars" at bounding box center [494, 122] width 26 height 18
click at [378, 113] on input "5 Stars" at bounding box center [377, 112] width 0 height 0
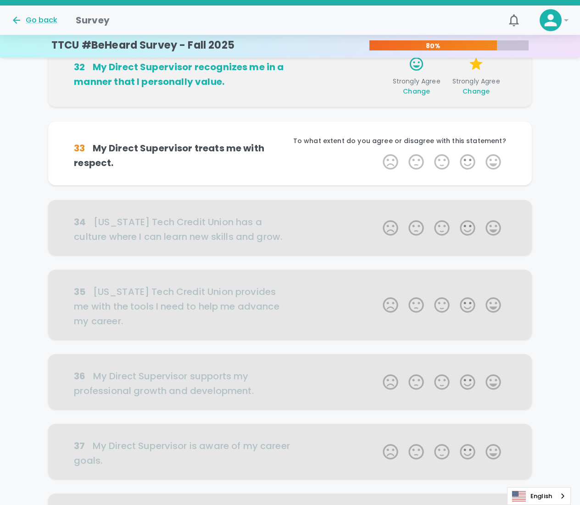
scroll to position [162, 0]
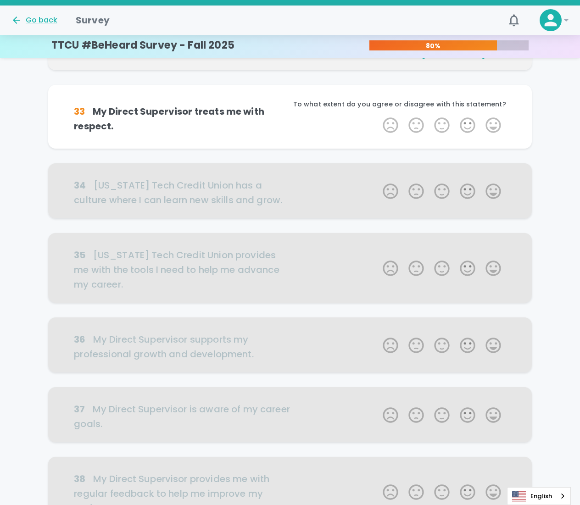
click at [497, 119] on label "5 Stars" at bounding box center [494, 125] width 26 height 18
click at [378, 116] on input "5 Stars" at bounding box center [377, 116] width 0 height 0
click at [497, 119] on label "5 Stars" at bounding box center [494, 125] width 26 height 18
click at [378, 116] on input "5 Stars" at bounding box center [377, 116] width 0 height 0
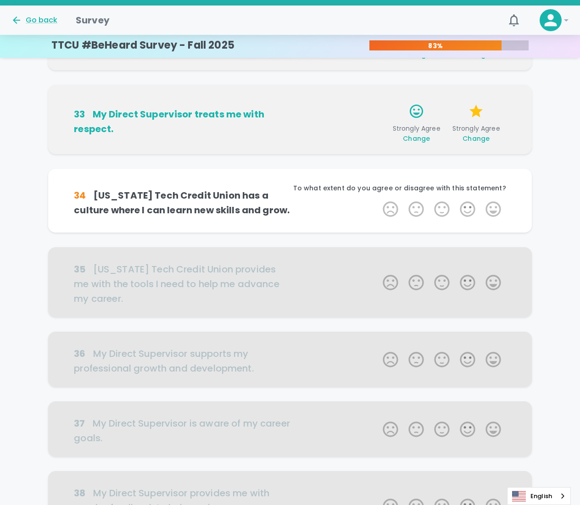
scroll to position [242, 0]
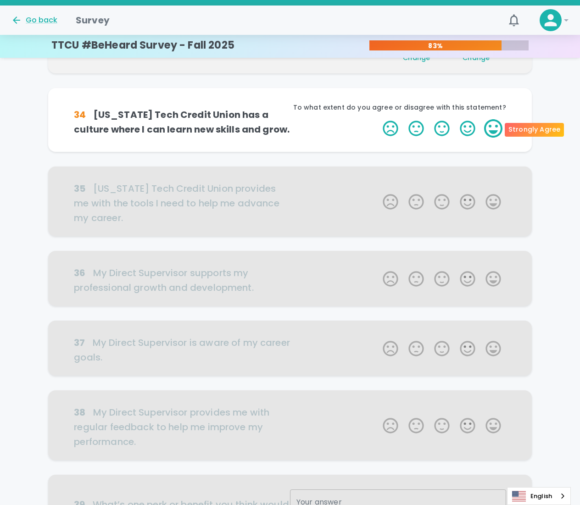
click at [498, 126] on label "5 Stars" at bounding box center [494, 128] width 26 height 18
click at [378, 119] on input "5 Stars" at bounding box center [377, 119] width 0 height 0
click at [498, 126] on label "5 Stars" at bounding box center [494, 128] width 26 height 18
click at [378, 119] on input "5 Stars" at bounding box center [377, 119] width 0 height 0
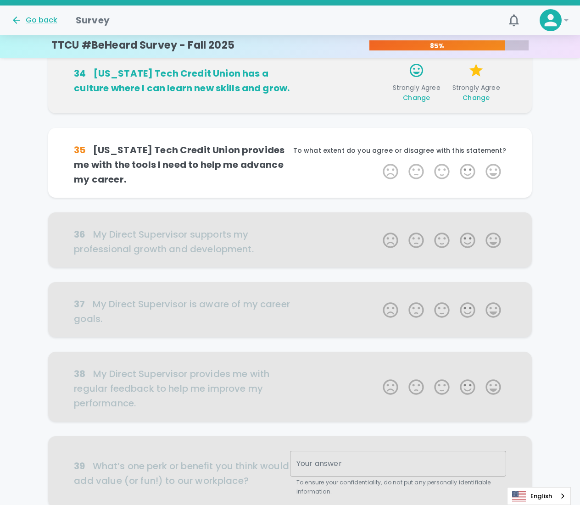
scroll to position [323, 0]
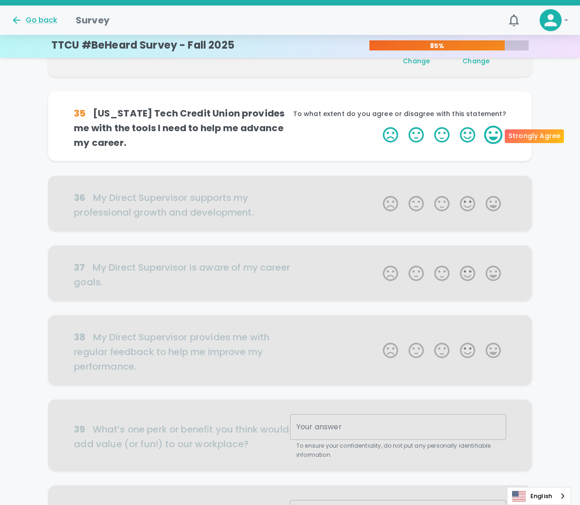
click at [491, 130] on label "5 Stars" at bounding box center [494, 135] width 26 height 18
click at [378, 126] on input "5 Stars" at bounding box center [377, 125] width 0 height 0
click at [491, 130] on label "5 Stars" at bounding box center [494, 135] width 26 height 18
click at [378, 126] on input "5 Stars" at bounding box center [377, 125] width 0 height 0
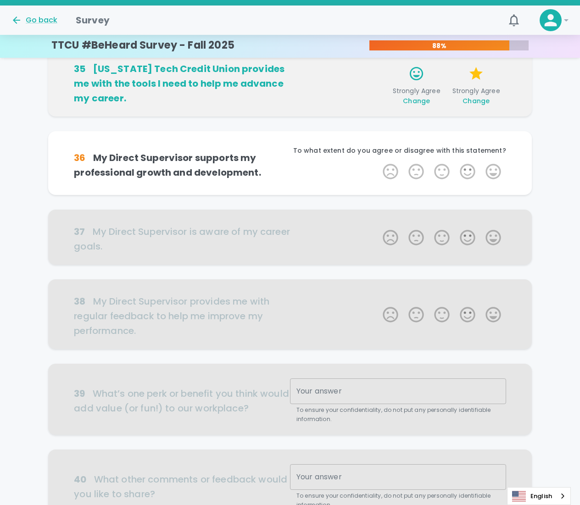
scroll to position [404, 0]
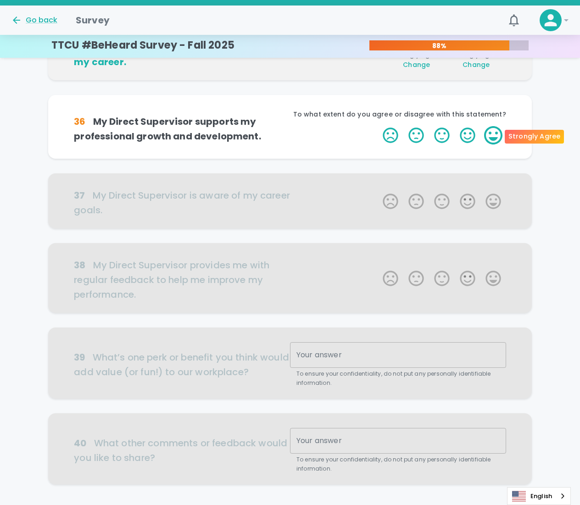
click at [498, 135] on label "5 Stars" at bounding box center [494, 135] width 26 height 18
click at [378, 126] on input "5 Stars" at bounding box center [377, 126] width 0 height 0
click at [498, 135] on label "5 Stars" at bounding box center [494, 135] width 26 height 18
click at [378, 126] on input "5 Stars" at bounding box center [377, 126] width 0 height 0
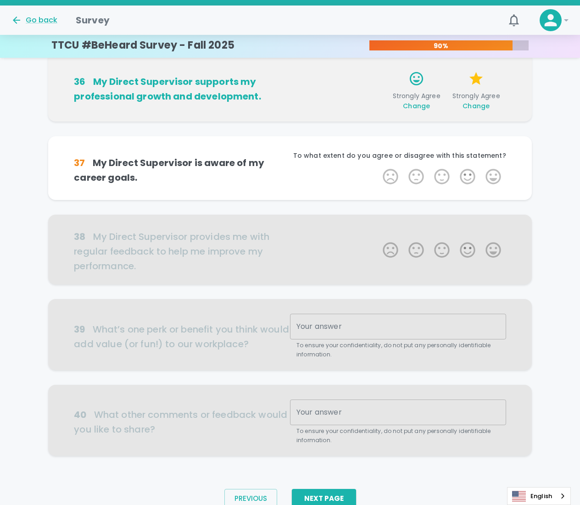
scroll to position [472, 0]
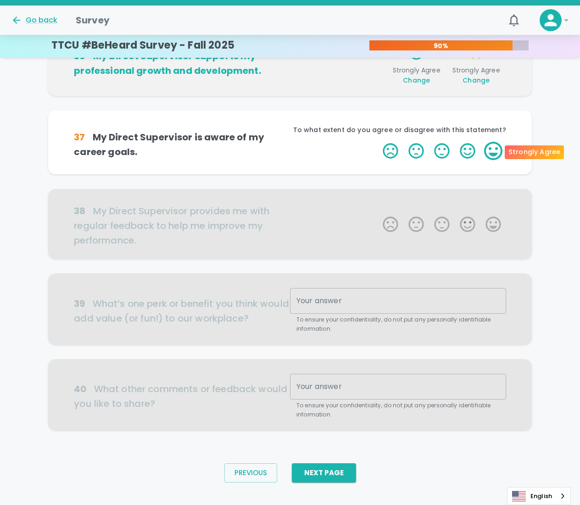
click at [496, 148] on label "5 Stars" at bounding box center [494, 151] width 26 height 18
click at [378, 142] on input "5 Stars" at bounding box center [377, 141] width 0 height 0
click at [496, 148] on label "5 Stars" at bounding box center [494, 151] width 26 height 18
click at [378, 142] on input "5 Stars" at bounding box center [377, 141] width 0 height 0
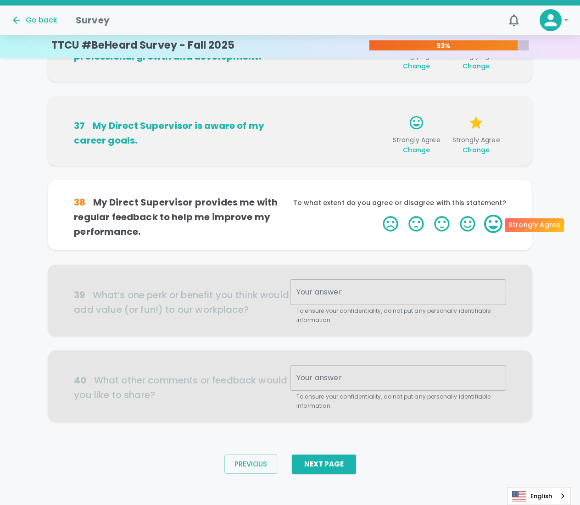
click at [496, 223] on label "5 Stars" at bounding box center [494, 224] width 26 height 18
click at [378, 215] on input "5 Stars" at bounding box center [377, 214] width 0 height 0
click at [496, 223] on label "5 Stars" at bounding box center [494, 224] width 26 height 18
click at [378, 215] on input "5 Stars" at bounding box center [377, 214] width 0 height 0
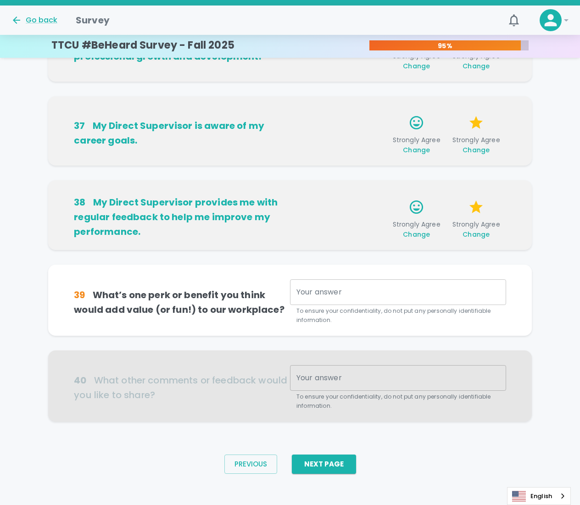
scroll to position [492, 0]
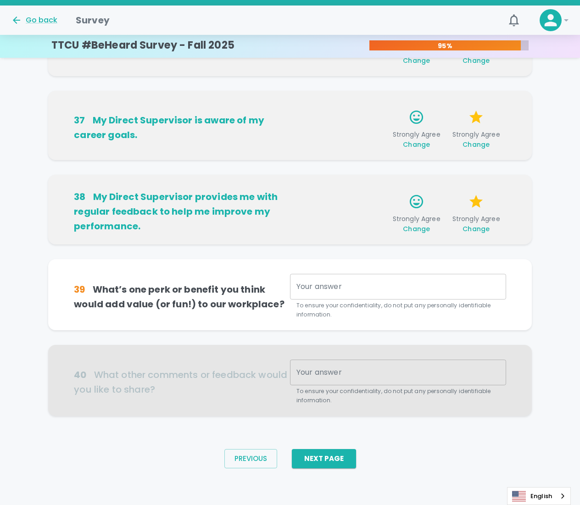
click at [25, 351] on div "31 My Direct Supervisor keeps me informed about Texas Tech Credit Union changes…" at bounding box center [290, 8] width 580 height 845
click at [333, 285] on textarea "Your answer" at bounding box center [397, 287] width 203 height 11
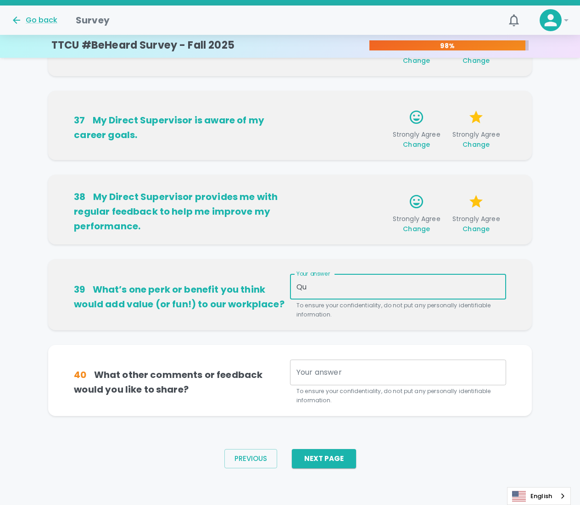
type textarea "Q"
type textarea "o"
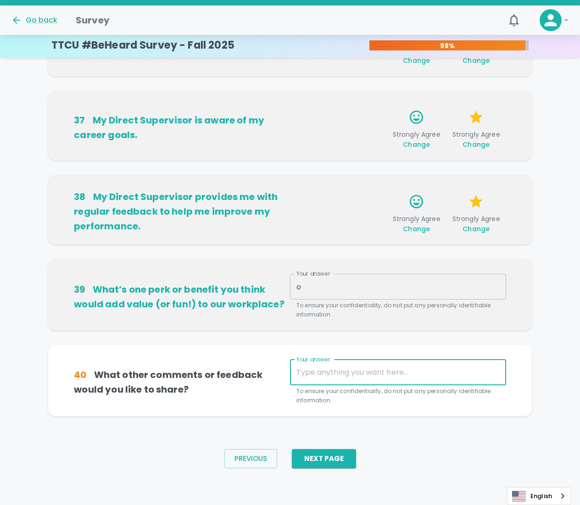
click at [321, 373] on textarea "Your answer" at bounding box center [397, 372] width 203 height 11
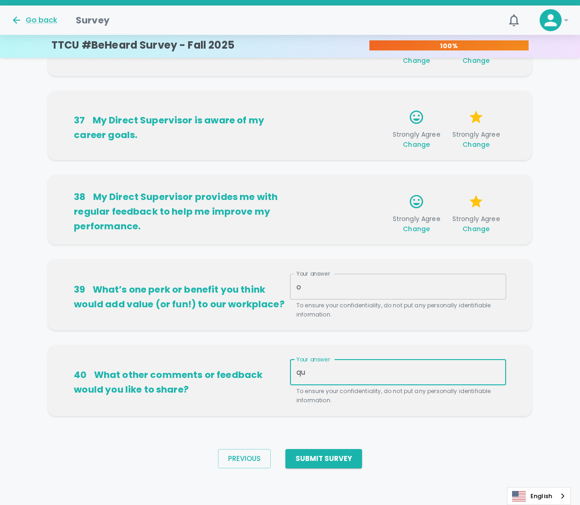
type textarea "q"
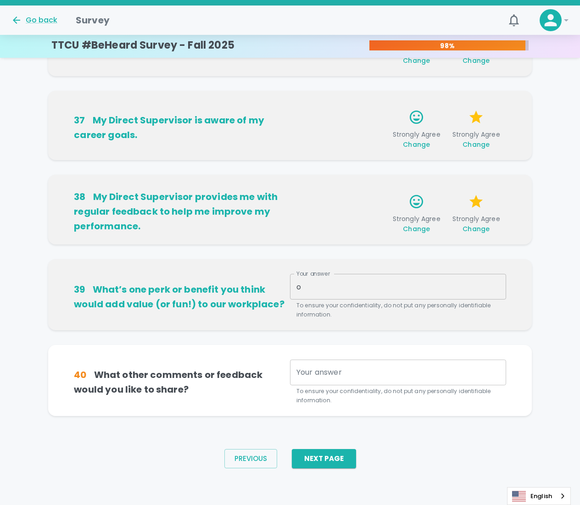
click at [376, 293] on div "o x Your answer" at bounding box center [398, 287] width 216 height 26
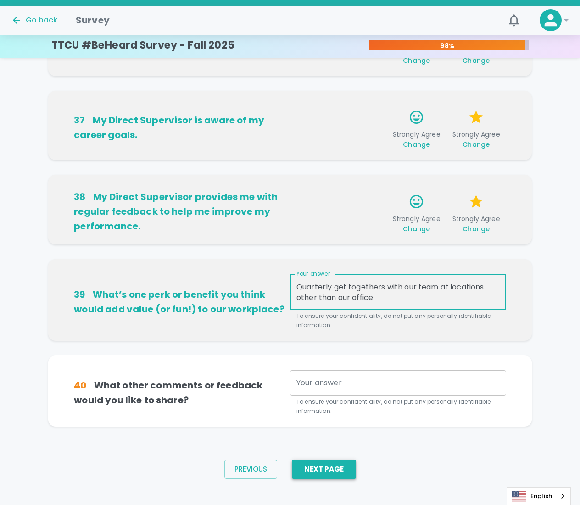
type textarea "Quarterly get togethers with our team at locations other than our office"
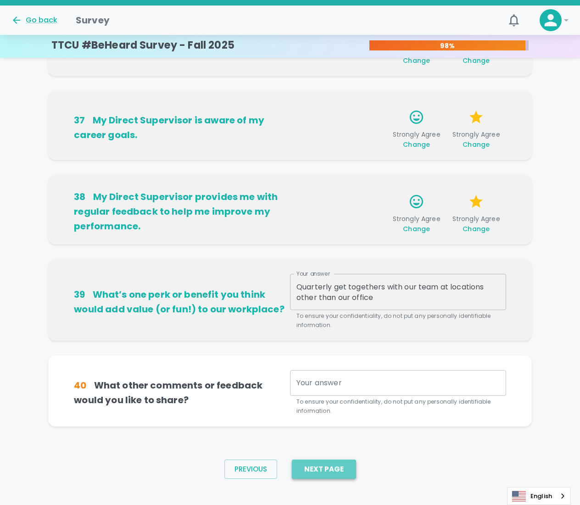
click at [332, 467] on button "Next Page" at bounding box center [324, 469] width 64 height 19
click at [354, 380] on textarea "Your answer" at bounding box center [397, 383] width 203 height 11
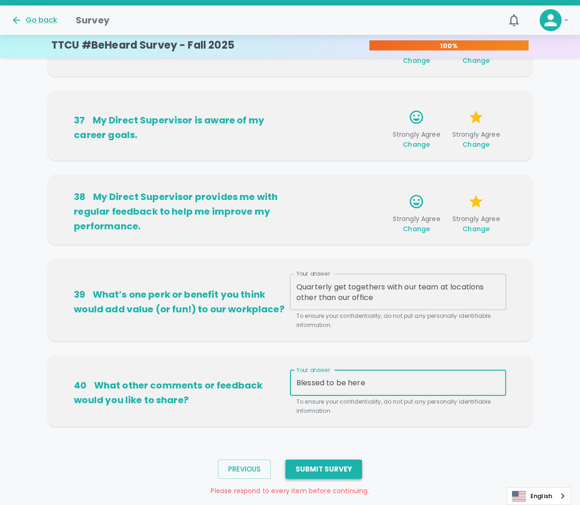
type textarea "Blessed to be here"
click at [318, 467] on button "Submit Survey" at bounding box center [323, 469] width 77 height 19
